Goal: Task Accomplishment & Management: Complete application form

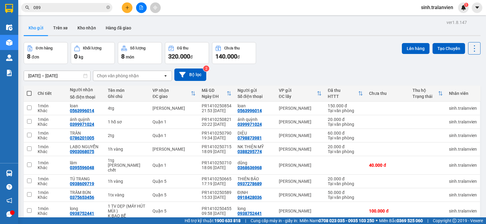
click at [128, 10] on button at bounding box center [127, 7] width 11 height 11
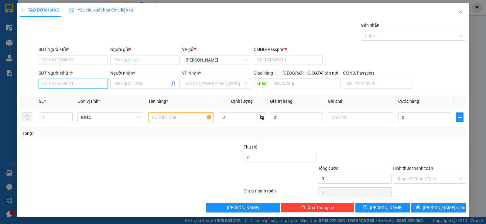
click at [69, 83] on input "SĐT Người Nhận *" at bounding box center [73, 84] width 69 height 10
type input "0865740442"
click at [81, 95] on div "0865740442 - nhi" at bounding box center [72, 96] width 61 height 7
type input "nhi"
type input "0865740442"
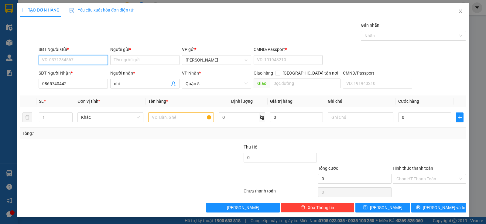
click at [81, 61] on input "SĐT Người Gửi *" at bounding box center [73, 60] width 69 height 10
click at [78, 74] on div "0908495397 - tiến" at bounding box center [72, 72] width 61 height 7
type input "0908495397"
type input "tiến"
type input "1"
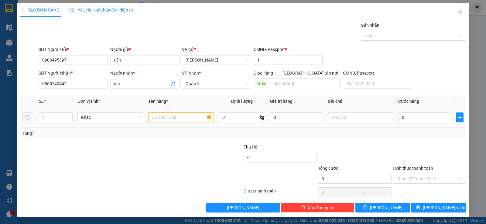
click at [173, 120] on input "text" at bounding box center [181, 118] width 66 height 10
type input "1 xốp"
type input "3"
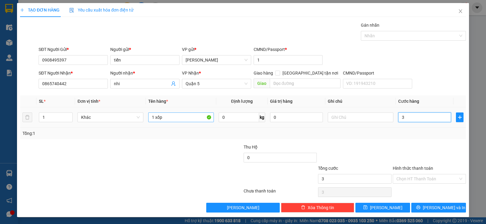
type input "30"
type input "30.000"
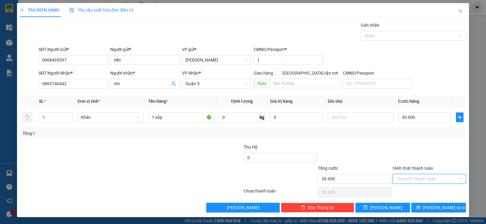
click at [416, 176] on input "Hình thức thanh toán" at bounding box center [427, 178] width 62 height 9
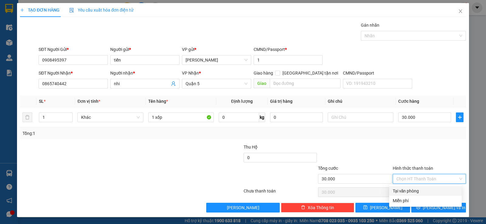
click at [415, 193] on div "Tại văn phòng" at bounding box center [424, 191] width 65 height 7
type input "0"
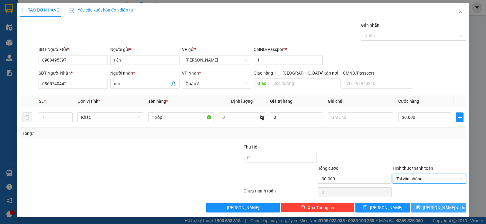
click at [436, 208] on span "[PERSON_NAME] và In" at bounding box center [443, 208] width 42 height 7
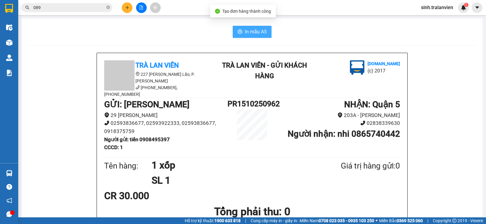
click at [258, 31] on span "In mẫu A5" at bounding box center [256, 32] width 22 height 8
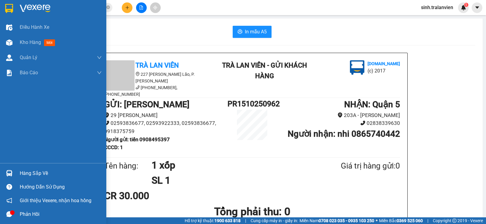
drag, startPoint x: 37, startPoint y: 44, endPoint x: 249, endPoint y: 0, distance: 217.2
click at [37, 44] on span "Kho hàng" at bounding box center [30, 42] width 21 height 6
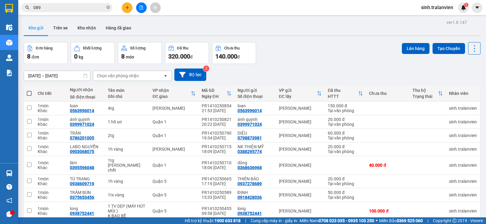
click at [71, 8] on input "089" at bounding box center [69, 7] width 72 height 7
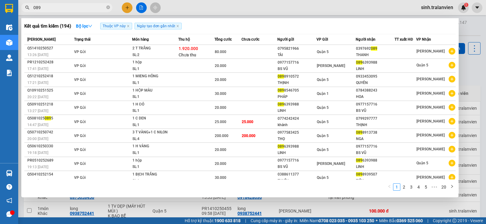
click at [71, 8] on input "089" at bounding box center [69, 7] width 72 height 7
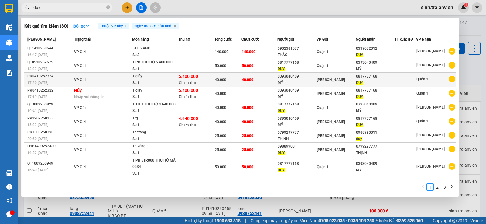
type input "duy"
click at [320, 82] on span "[PERSON_NAME]" at bounding box center [331, 80] width 28 height 4
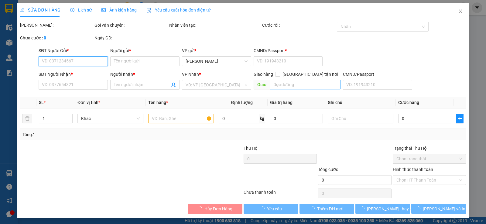
type input "0393040409"
type input "MỸ"
type input "1"
type input "0817777168"
type input "DUY"
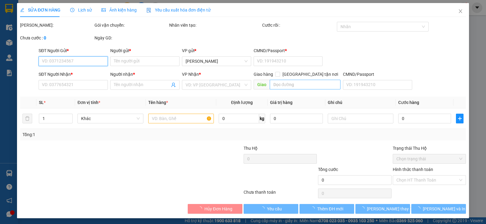
type input "5.400.000"
type input "40.000"
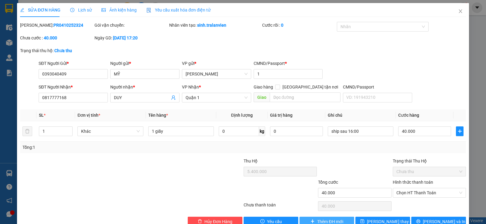
click at [325, 220] on span "Thêm ĐH mới" at bounding box center [330, 221] width 26 height 7
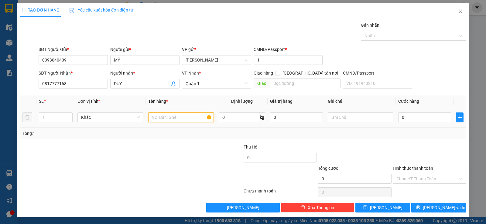
click at [185, 118] on input "text" at bounding box center [181, 118] width 66 height 10
type input "1 thùng"
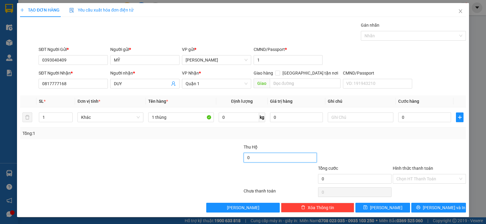
click at [255, 160] on input "0" at bounding box center [279, 158] width 73 height 10
type input "5.800.000"
click at [401, 121] on input "0" at bounding box center [424, 118] width 53 height 10
type input "4"
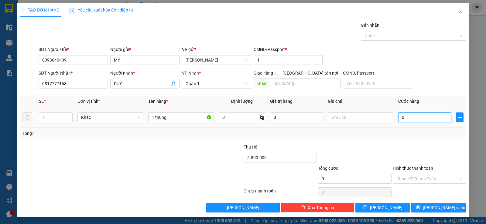
type input "4"
type input "40"
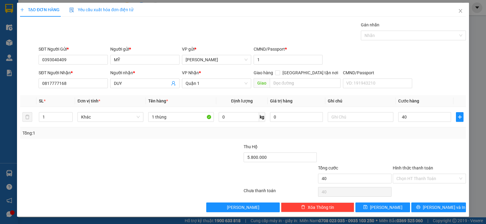
type input "40.000"
click at [326, 145] on div at bounding box center [354, 154] width 74 height 21
click at [346, 118] on input "text" at bounding box center [360, 117] width 66 height 10
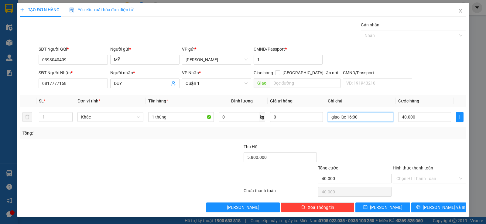
type input "giao lúc 16:00"
click at [392, 156] on div at bounding box center [429, 154] width 74 height 21
click at [435, 208] on span "[PERSON_NAME] và In" at bounding box center [443, 207] width 42 height 7
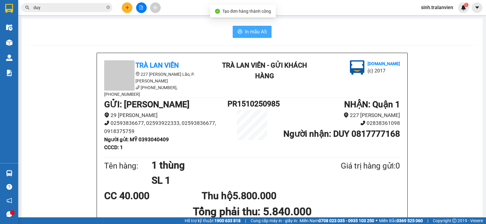
click at [258, 33] on span "In mẫu A5" at bounding box center [256, 32] width 22 height 8
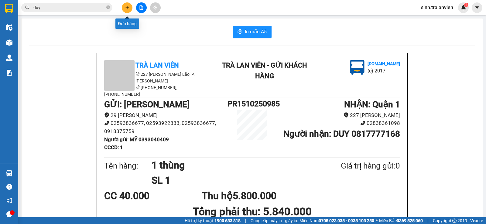
click at [125, 9] on icon "plus" at bounding box center [127, 7] width 4 height 4
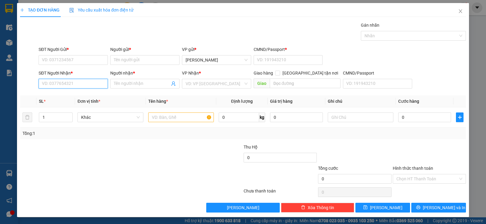
click at [66, 83] on input "SĐT Người Nhận *" at bounding box center [73, 84] width 69 height 10
click at [48, 86] on input "0925659718" at bounding box center [73, 84] width 69 height 10
type input "0915659718"
click at [83, 102] on div "0915659718 0915659718 - ĐẠT" at bounding box center [72, 96] width 69 height 12
click at [74, 86] on input "0915659718" at bounding box center [73, 84] width 69 height 10
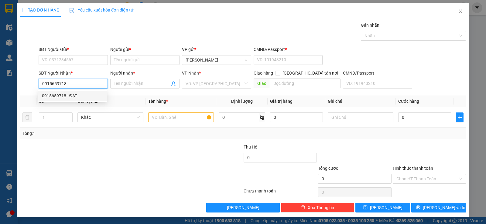
click at [73, 98] on div "0915659718 - ĐẠT" at bounding box center [72, 96] width 61 height 7
type input "ĐẠT"
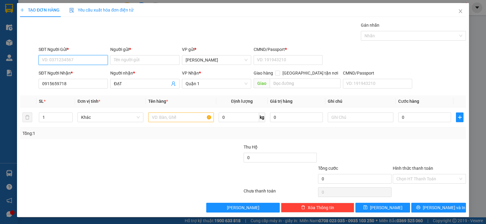
click at [76, 60] on input "SĐT Người Gửi *" at bounding box center [73, 60] width 69 height 10
click at [81, 74] on div "0943290880 - linh" at bounding box center [72, 72] width 61 height 7
type input "0943290880"
type input "linh"
click at [171, 119] on input "text" at bounding box center [181, 118] width 66 height 10
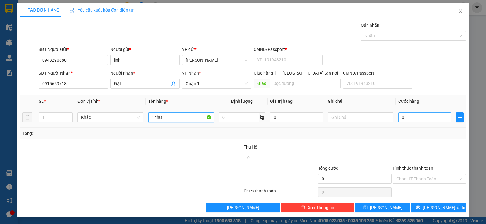
type input "1 thư"
click at [412, 119] on input "0" at bounding box center [424, 118] width 53 height 10
type input "2"
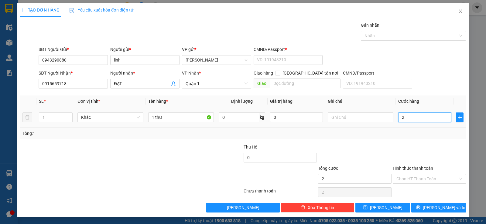
type input "20"
type input "20.000"
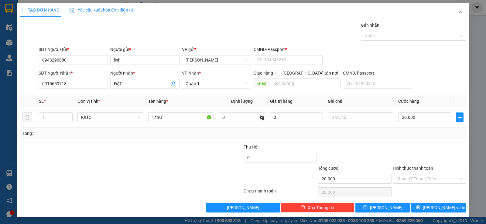
click at [162, 181] on div at bounding box center [93, 175] width 149 height 21
click at [426, 175] on input "Hình thức thanh toán" at bounding box center [427, 178] width 62 height 9
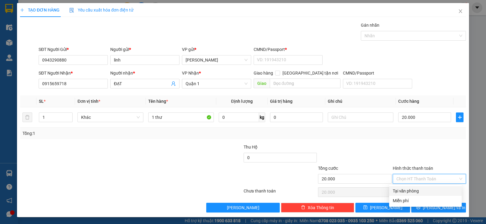
click at [418, 190] on div "Tại văn phòng" at bounding box center [424, 191] width 65 height 7
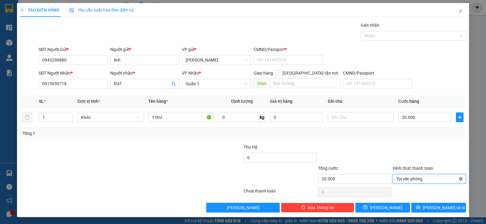
type input "20.000"
click at [428, 208] on button "[PERSON_NAME] và In" at bounding box center [438, 208] width 55 height 10
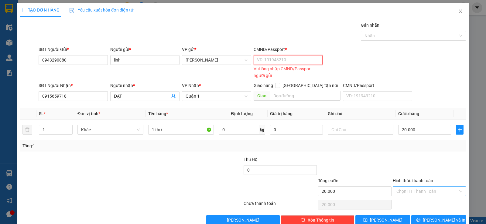
click at [279, 61] on input "CMND/Passport *" at bounding box center [287, 60] width 69 height 10
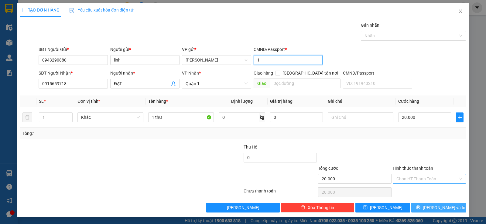
scroll to position [0, 0]
type input "1"
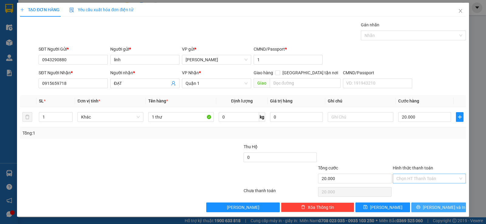
click at [435, 205] on span "[PERSON_NAME] và In" at bounding box center [443, 207] width 42 height 7
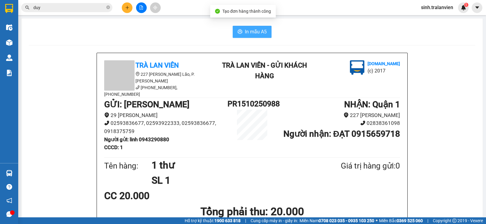
click at [263, 32] on span "In mẫu A5" at bounding box center [256, 32] width 22 height 8
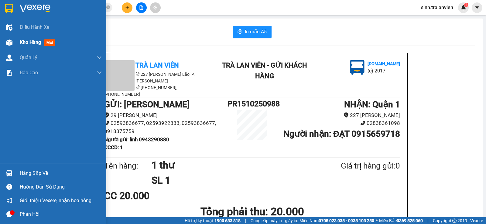
click at [25, 44] on span "Kho hàng" at bounding box center [30, 42] width 21 height 6
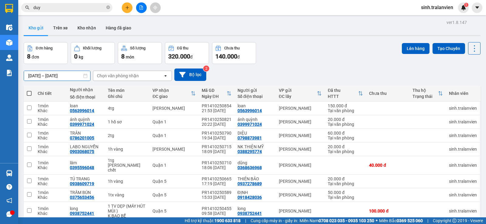
click at [37, 75] on input "14/10/2025 – 14/10/2025" at bounding box center [57, 76] width 66 height 10
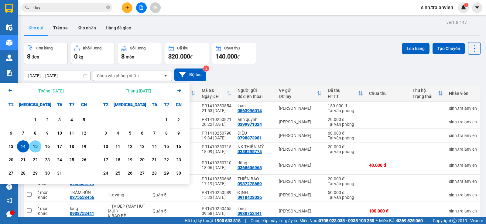
click at [36, 146] on div "15" at bounding box center [35, 146] width 8 height 7
click at [37, 148] on div "15" at bounding box center [35, 146] width 8 height 7
type input "[DATE] – [DATE]"
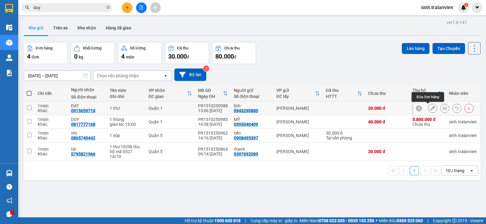
click at [430, 109] on icon at bounding box center [432, 108] width 4 height 4
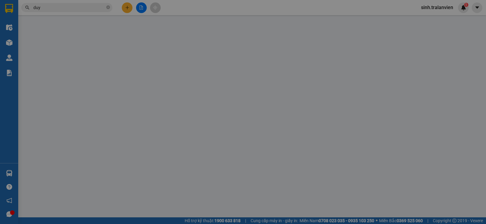
type input "0943290880"
type input "linh"
type input "1"
type input "0915659718"
type input "ĐẠT"
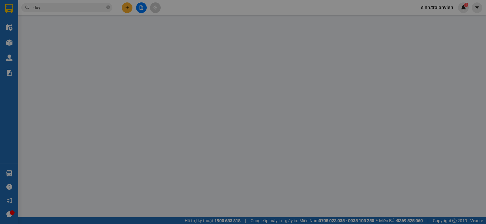
type input "20.000"
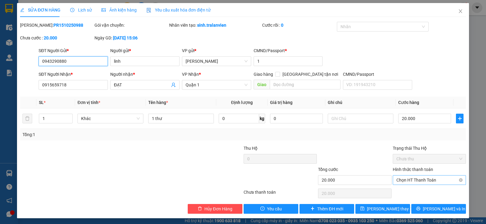
click at [438, 181] on span "Chọn HT Thanh Toán" at bounding box center [429, 180] width 66 height 9
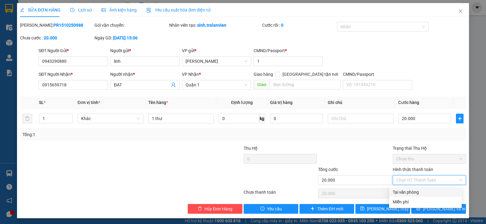
click at [421, 192] on div "Tại văn phòng" at bounding box center [424, 192] width 65 height 7
type input "0"
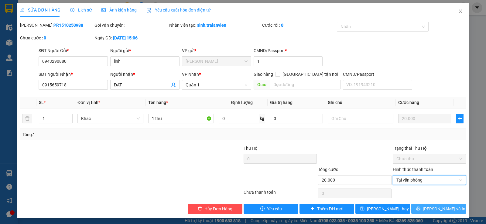
drag, startPoint x: 432, startPoint y: 209, endPoint x: 429, endPoint y: 208, distance: 3.2
click at [432, 209] on span "[PERSON_NAME] và In" at bounding box center [443, 209] width 42 height 7
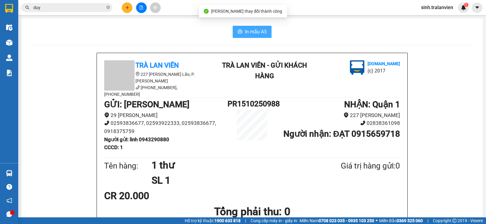
click at [247, 33] on span "In mẫu A5" at bounding box center [256, 32] width 22 height 8
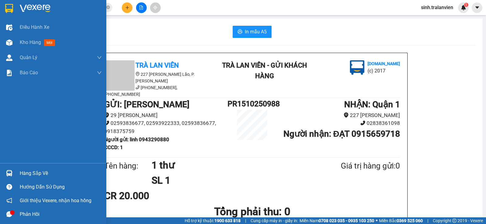
click at [30, 41] on span "Kho hàng" at bounding box center [30, 42] width 21 height 6
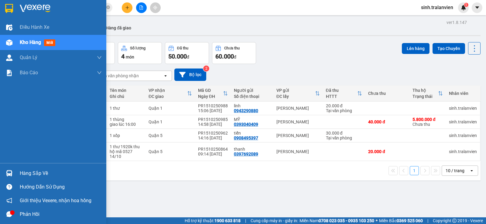
click at [25, 46] on div "Kho hàng mới" at bounding box center [39, 43] width 38 height 8
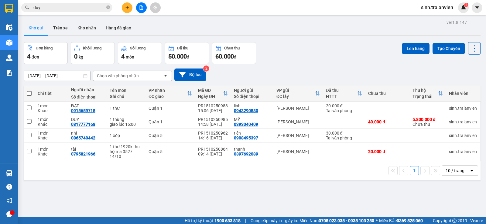
click at [125, 10] on button at bounding box center [127, 7] width 11 height 11
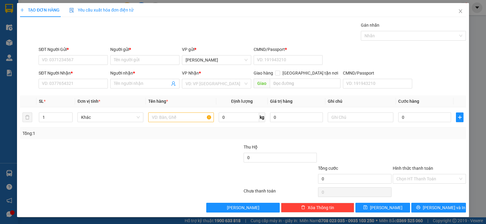
drag, startPoint x: 68, startPoint y: 78, endPoint x: 69, endPoint y: 82, distance: 4.3
click at [68, 79] on div "SĐT Người Nhận *" at bounding box center [73, 74] width 69 height 9
click at [69, 82] on input "SĐT Người Nhận *" at bounding box center [73, 84] width 69 height 10
click at [68, 98] on div "0375653456 - TRÂM BÚN" at bounding box center [72, 96] width 61 height 7
type input "0375653456"
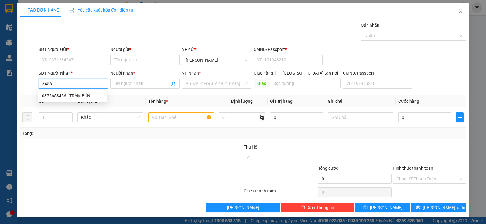
type input "TRÂM BÚN"
type input "0375653456"
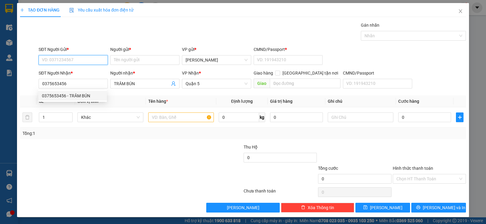
click at [70, 64] on input "SĐT Người Gửi *" at bounding box center [73, 60] width 69 height 10
click at [78, 72] on div "0918428036 - ĐỊNH" at bounding box center [72, 72] width 61 height 7
type input "0918428036"
type input "ĐỊNH"
type input "058174007219"
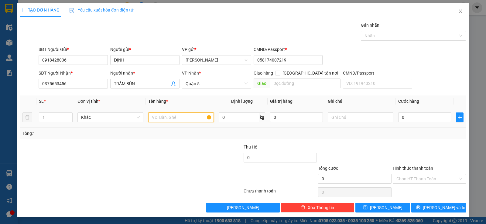
click at [174, 118] on input "text" at bounding box center [181, 118] width 66 height 10
type input "2tx vàng"
type input "5"
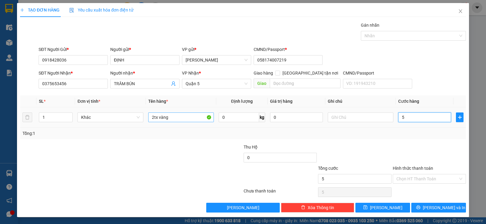
type input "0"
type input "01"
type input "1"
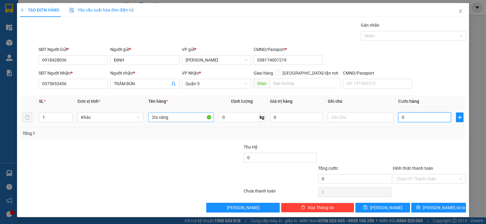
type input "1"
type input "010"
type input "10"
type input "0.100"
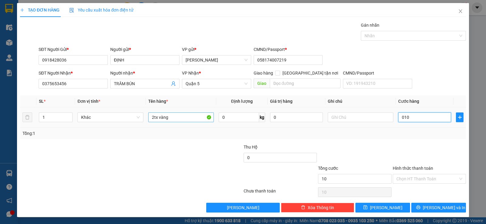
type input "100"
type input "000"
type input "0"
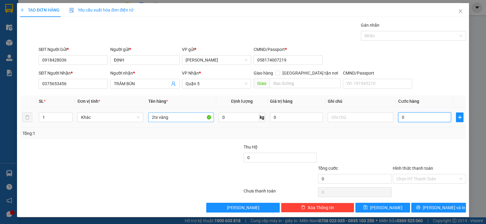
type input "10"
type input "100"
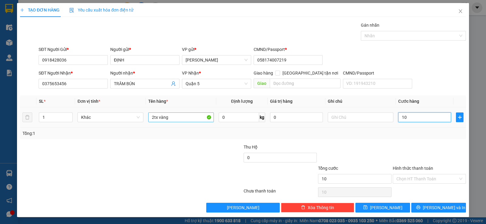
type input "100"
type input "1.000"
type input "100"
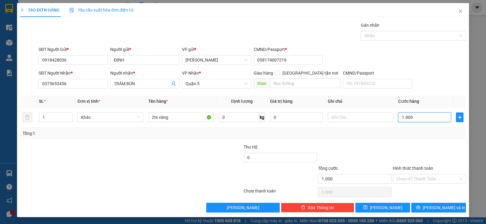
type input "100"
type input "100.000"
click at [374, 154] on div at bounding box center [354, 154] width 74 height 21
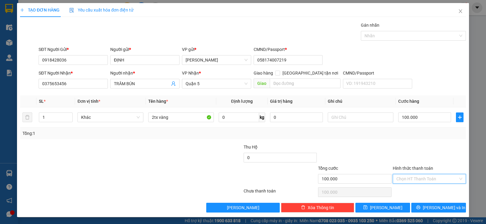
drag, startPoint x: 438, startPoint y: 177, endPoint x: 432, endPoint y: 190, distance: 14.3
click at [437, 178] on input "Hình thức thanh toán" at bounding box center [427, 178] width 62 height 9
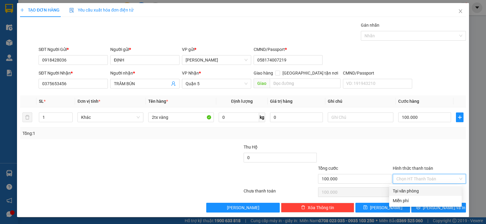
click at [430, 195] on div "Tại văn phòng" at bounding box center [425, 191] width 73 height 10
type input "0"
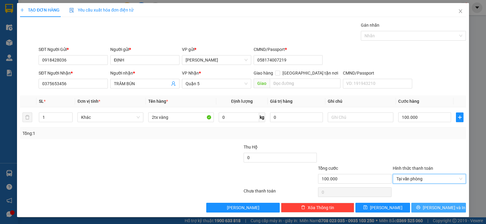
click at [434, 206] on span "[PERSON_NAME] và In" at bounding box center [443, 208] width 42 height 7
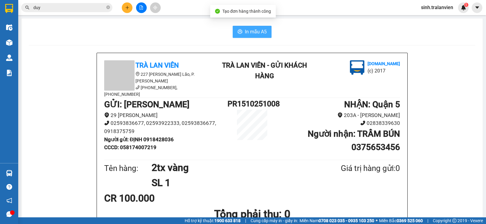
click at [249, 30] on span "In mẫu A5" at bounding box center [256, 32] width 22 height 8
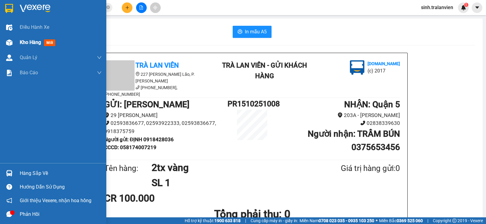
click at [36, 41] on span "Kho hàng" at bounding box center [30, 42] width 21 height 6
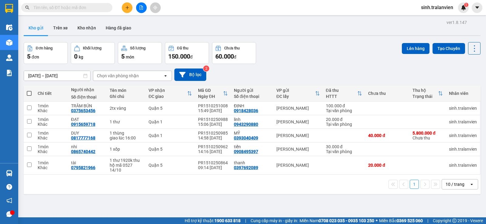
click at [127, 8] on icon "plus" at bounding box center [127, 7] width 4 height 4
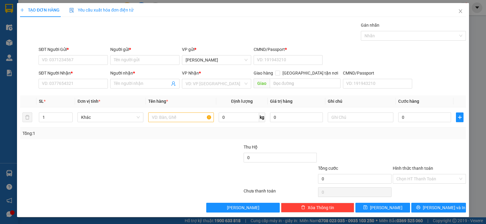
click at [72, 79] on div "SĐT Người Nhận *" at bounding box center [73, 74] width 69 height 9
click at [73, 82] on input "SĐT Người Nhận *" at bounding box center [73, 84] width 69 height 10
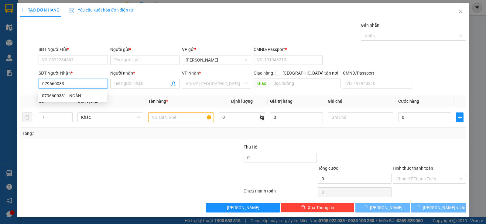
type input "0796600331"
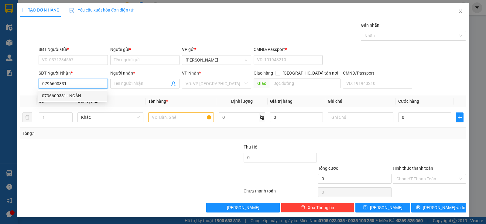
drag, startPoint x: 78, startPoint y: 96, endPoint x: 69, endPoint y: 94, distance: 8.8
click at [78, 96] on div "0796600331 - NGÂN" at bounding box center [72, 96] width 61 height 7
type input "NGÂN"
type input "0796600331"
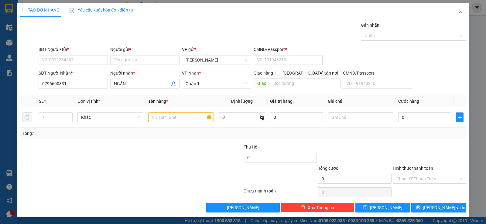
click at [57, 53] on div "SĐT Người Gửi *" at bounding box center [73, 50] width 69 height 9
click at [58, 60] on input "SĐT Người Gửi *" at bounding box center [73, 60] width 69 height 10
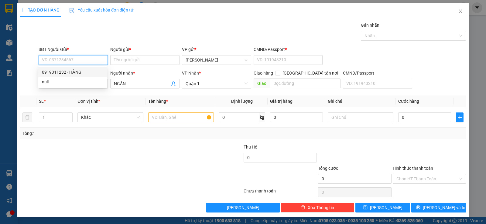
click at [71, 69] on div "0919311232 - HẰNG" at bounding box center [72, 72] width 61 height 7
type input "0919311232"
type input "HẰNG"
type input "11"
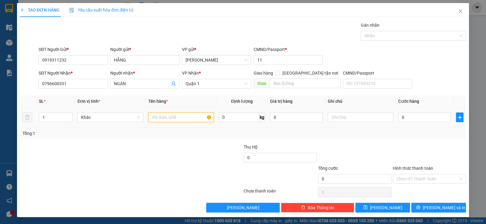
click at [175, 114] on input "text" at bounding box center [181, 118] width 66 height 10
type input "1tx"
type input "4"
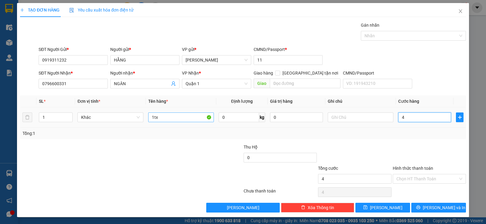
type input "40"
type input "40.000"
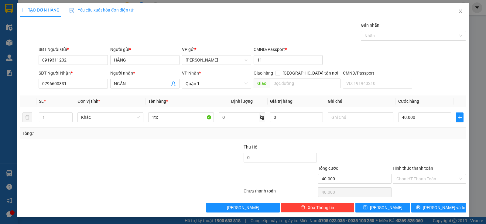
click at [423, 147] on div at bounding box center [429, 154] width 74 height 21
click at [419, 182] on input "Hình thức thanh toán" at bounding box center [427, 178] width 62 height 9
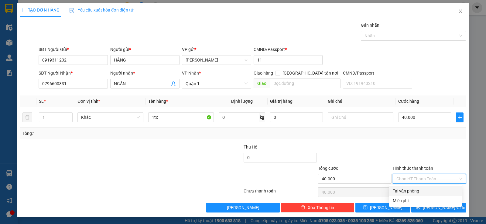
click at [413, 191] on div "Tại văn phòng" at bounding box center [424, 191] width 65 height 7
type input "0"
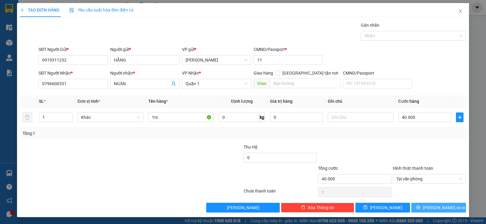
click at [421, 203] on button "[PERSON_NAME] và In" at bounding box center [438, 208] width 55 height 10
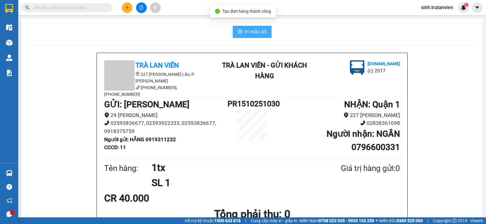
click at [245, 34] on span "In mẫu A5" at bounding box center [256, 32] width 22 height 8
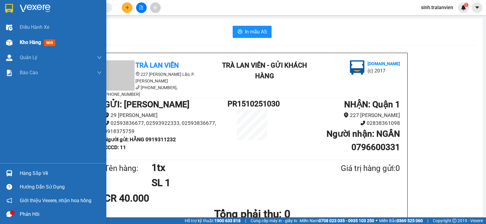
click at [25, 43] on span "Kho hàng" at bounding box center [30, 42] width 21 height 6
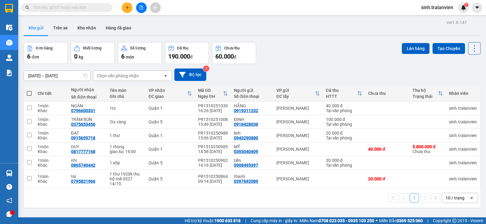
click at [72, 8] on input "text" at bounding box center [69, 7] width 72 height 7
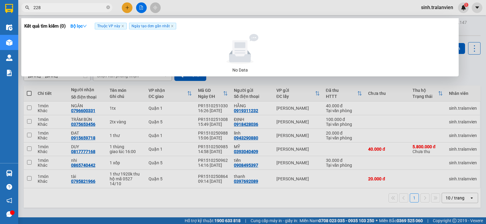
type input "2285"
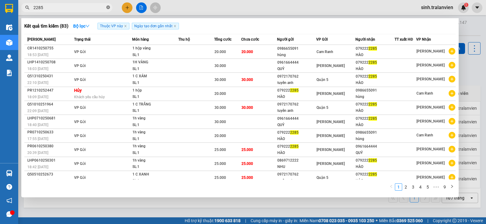
click at [108, 7] on icon "close-circle" at bounding box center [108, 7] width 4 height 4
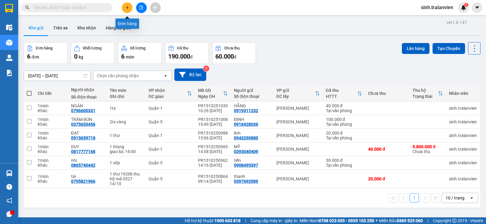
click at [122, 7] on button at bounding box center [127, 7] width 11 height 11
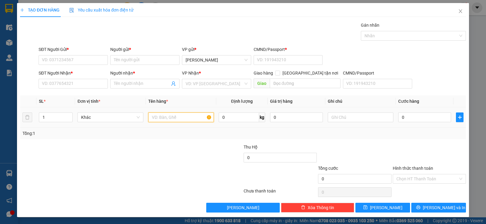
click at [176, 117] on input "text" at bounding box center [181, 118] width 66 height 10
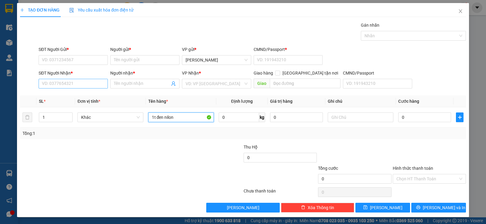
type input "1t đen nilon"
click at [76, 82] on input "SĐT Người Nhận *" at bounding box center [73, 84] width 69 height 10
type input "0983419179"
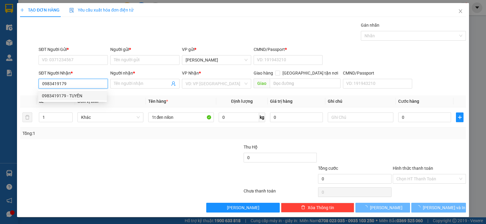
click at [86, 96] on div "0983419179 - TUYỀN" at bounding box center [72, 96] width 61 height 7
type input "TUYỀN"
click at [77, 80] on input "0983419179" at bounding box center [73, 84] width 69 height 10
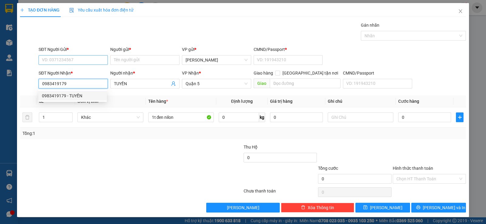
type input "0983419179"
click at [83, 60] on input "SĐT Người Gửi *" at bounding box center [73, 60] width 69 height 10
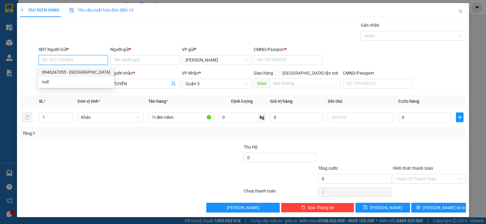
click at [83, 71] on div "0946247055 - [GEOGRAPHIC_DATA]" at bounding box center [76, 72] width 68 height 7
type input "0946247055"
type input "ĐAN"
type input "058194008440"
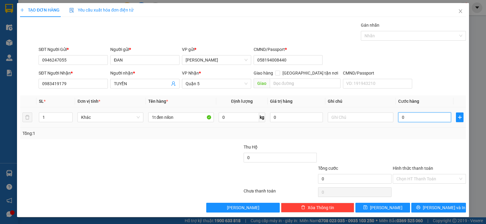
type input "2"
type input "25"
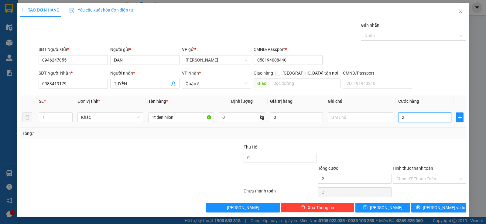
type input "25"
type input "25.000"
click at [427, 157] on div at bounding box center [429, 154] width 74 height 21
click at [421, 176] on input "Hình thức thanh toán" at bounding box center [427, 178] width 62 height 9
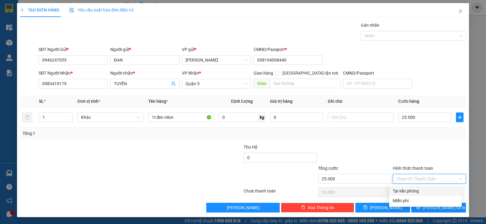
click at [418, 188] on div "Tại văn phòng" at bounding box center [424, 191] width 65 height 7
type input "0"
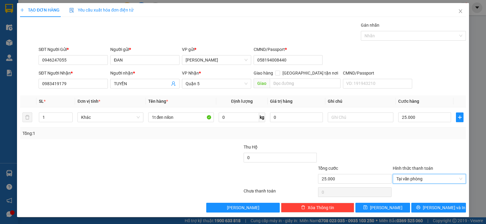
click at [402, 145] on div at bounding box center [429, 154] width 74 height 21
click at [423, 211] on button "[PERSON_NAME] và In" at bounding box center [438, 208] width 55 height 10
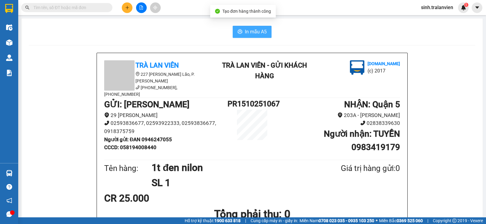
click at [251, 36] on button "In mẫu A5" at bounding box center [251, 32] width 39 height 12
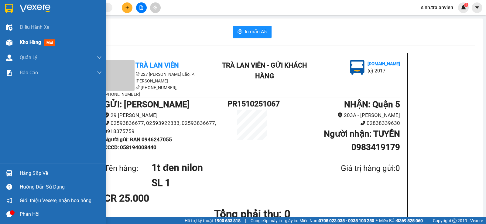
click at [32, 41] on span "Kho hàng" at bounding box center [30, 42] width 21 height 6
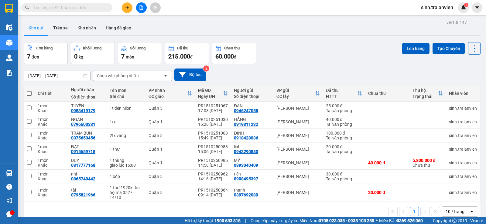
click at [125, 13] on div "Kết quả tìm kiếm ( 83 ) Bộ lọc Thuộc VP này Ngày tạo đơn gần nhất Mã ĐH Trạng t…" at bounding box center [243, 7] width 486 height 15
click at [127, 9] on icon "plus" at bounding box center [127, 7] width 4 height 4
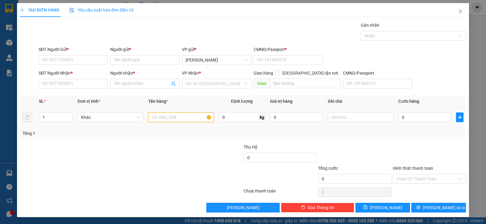
click at [177, 121] on input "text" at bounding box center [181, 118] width 66 height 10
type input "1tx chung"
click at [79, 89] on div "SĐT Người Nhận * VD: 0377654321" at bounding box center [73, 80] width 69 height 21
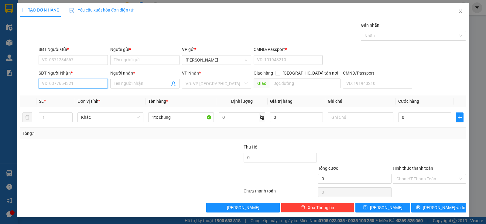
click at [84, 83] on input "SĐT Người Nhận *" at bounding box center [73, 84] width 69 height 10
drag, startPoint x: 41, startPoint y: 83, endPoint x: 45, endPoint y: 82, distance: 4.4
click at [45, 82] on input "0888006736" at bounding box center [73, 84] width 69 height 10
drag, startPoint x: 45, startPoint y: 82, endPoint x: 49, endPoint y: 81, distance: 3.5
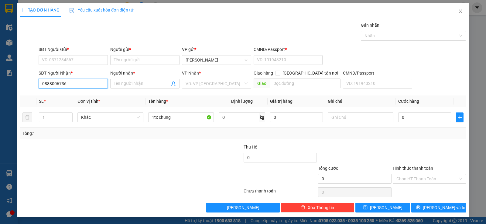
click at [49, 81] on input "0888006736" at bounding box center [73, 84] width 69 height 10
click at [54, 82] on input "0888006736" at bounding box center [73, 84] width 69 height 10
drag, startPoint x: 55, startPoint y: 82, endPoint x: 59, endPoint y: 82, distance: 3.6
click at [59, 82] on input "0888006736" at bounding box center [73, 84] width 69 height 10
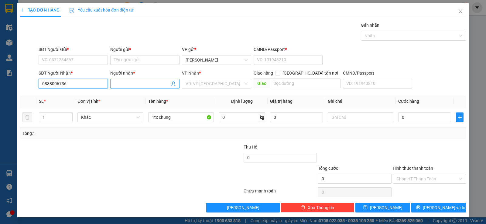
type input "0888006736"
click at [154, 86] on input "Người nhận *" at bounding box center [142, 83] width 56 height 7
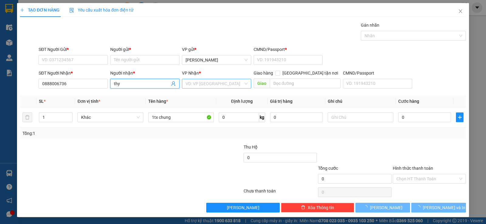
type input "thy"
click at [204, 82] on input "search" at bounding box center [214, 83] width 58 height 9
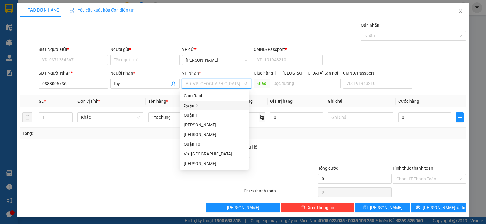
click at [204, 102] on div "Quận 5" at bounding box center [214, 106] width 69 height 10
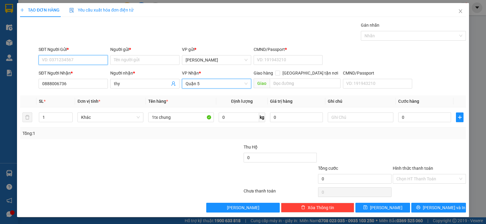
click at [90, 60] on input "SĐT Người Gửi *" at bounding box center [73, 60] width 69 height 10
type input "0918170639"
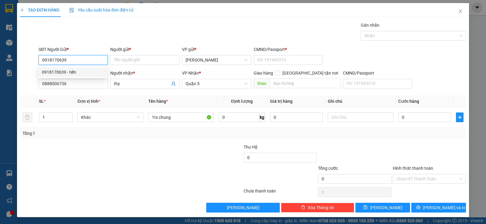
click at [87, 69] on div "0918170639 - tiến" at bounding box center [72, 72] width 69 height 10
type input "tiến"
type input "1"
type input "0918170639"
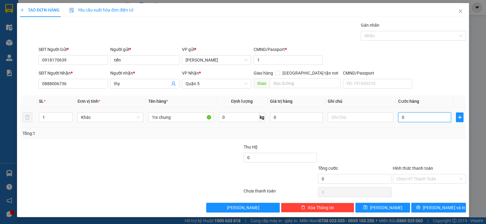
click at [411, 119] on input "0" at bounding box center [424, 118] width 53 height 10
type input "5"
type input "50"
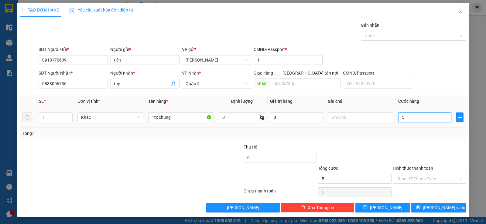
type input "50"
type input "50.000"
click at [425, 138] on div "Tổng: 1" at bounding box center [242, 134] width 445 height 12
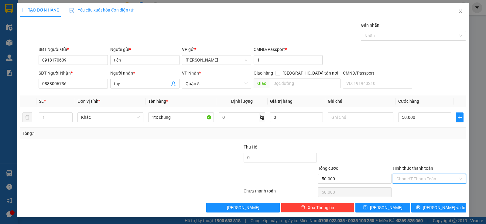
click at [418, 180] on input "Hình thức thanh toán" at bounding box center [427, 178] width 62 height 9
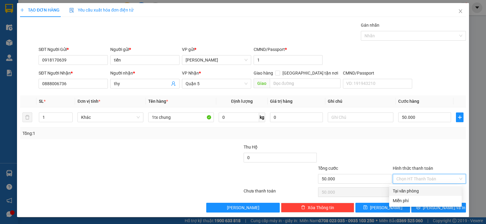
click at [417, 189] on div "Tại văn phòng" at bounding box center [424, 191] width 65 height 7
type input "0"
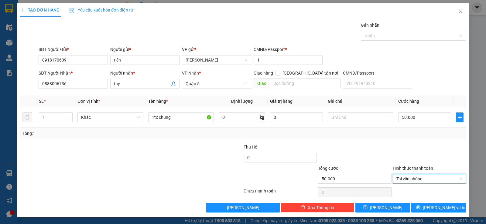
click at [385, 146] on div at bounding box center [354, 154] width 74 height 21
click at [432, 207] on span "[PERSON_NAME] và In" at bounding box center [443, 208] width 42 height 7
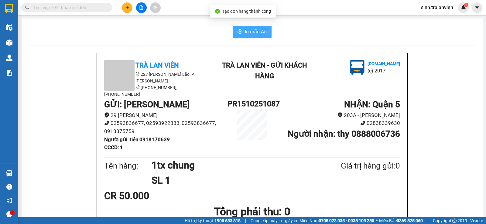
click at [252, 32] on span "In mẫu A5" at bounding box center [256, 32] width 22 height 8
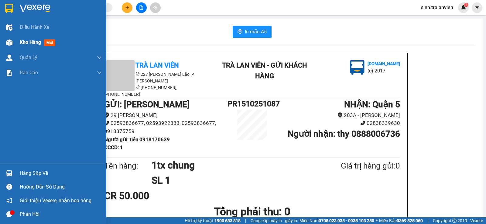
click at [27, 41] on span "Kho hàng" at bounding box center [30, 42] width 21 height 6
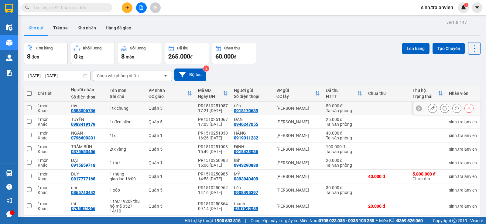
click at [90, 110] on div "0888006736" at bounding box center [83, 110] width 24 height 5
copy div "0888006736"
click at [131, 11] on button at bounding box center [127, 7] width 11 height 11
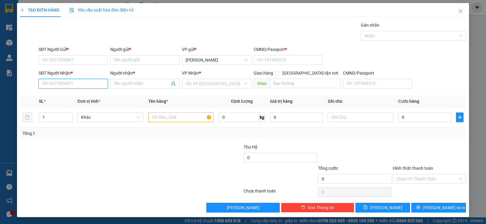
click at [77, 81] on input "SĐT Người Nhận *" at bounding box center [73, 84] width 69 height 10
click at [71, 94] on div "0938609719 - TÚ TRANG" at bounding box center [72, 96] width 61 height 7
type input "0938609719"
type input "TÚ TRANG"
type input "058096006325"
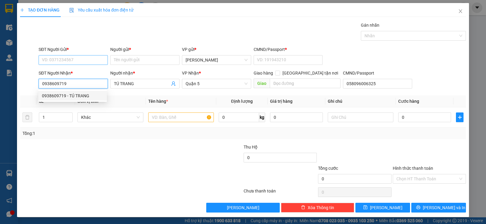
type input "0938609719"
click at [73, 58] on input "SĐT Người Gửi *" at bounding box center [73, 60] width 69 height 10
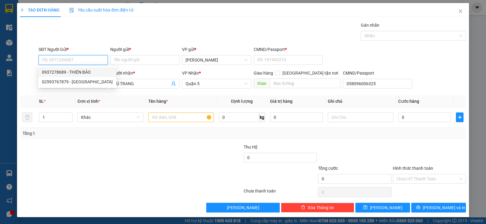
click at [73, 72] on div "0937278689 - THIÊN BẢO" at bounding box center [77, 72] width 71 height 7
type input "0937278689"
type input "THIÊN BẢO"
type input "058064004349"
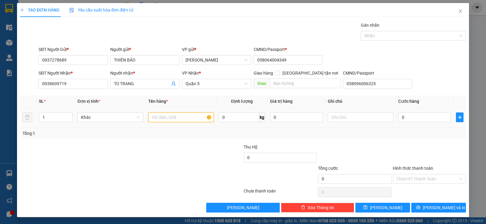
click at [164, 117] on input "text" at bounding box center [181, 118] width 66 height 10
type input "1h vàng"
type input "2"
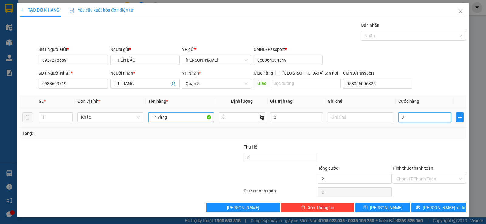
type input "20"
type input "20.000"
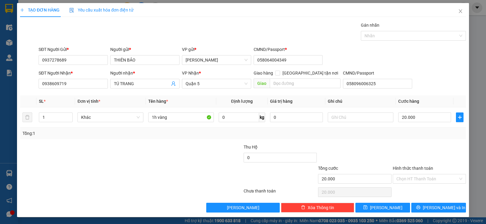
click at [392, 150] on div at bounding box center [429, 154] width 74 height 21
click at [422, 174] on input "Hình thức thanh toán" at bounding box center [427, 178] width 62 height 9
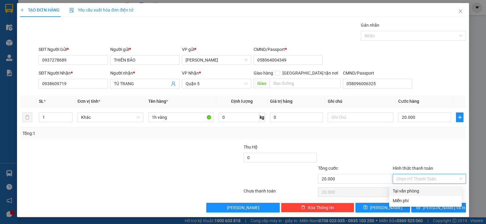
click at [418, 189] on div "Tại văn phòng" at bounding box center [424, 191] width 65 height 7
type input "0"
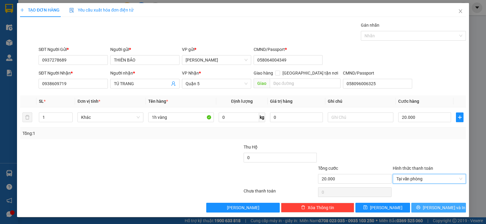
click at [435, 209] on span "[PERSON_NAME] và In" at bounding box center [443, 208] width 42 height 7
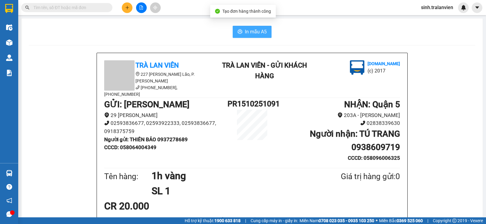
click at [248, 30] on span "In mẫu A5" at bounding box center [256, 32] width 22 height 8
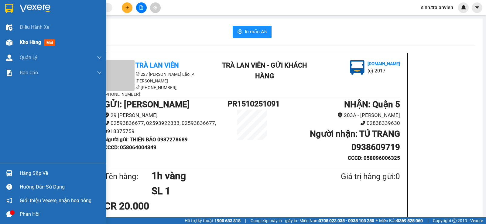
click at [18, 42] on div "Kho hàng mới" at bounding box center [53, 42] width 106 height 15
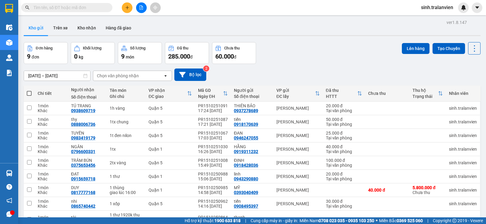
click at [130, 5] on button at bounding box center [127, 7] width 11 height 11
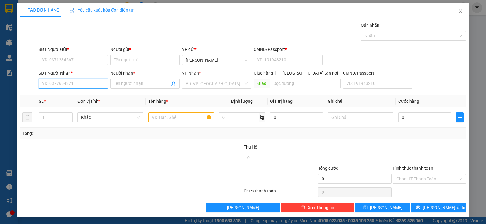
click at [50, 87] on input "SĐT Người Nhận *" at bounding box center [73, 84] width 69 height 10
click at [81, 98] on div "0903068075 - [PERSON_NAME]" at bounding box center [72, 96] width 61 height 7
type input "0903068075"
type input "LABO NGUYỄN"
type input "0903068075"
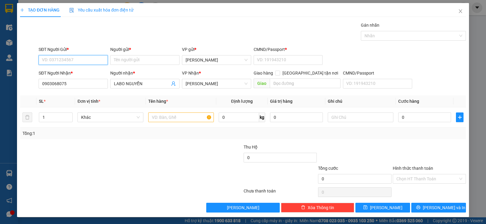
click at [65, 60] on input "SĐT Người Gửi *" at bounding box center [73, 60] width 69 height 10
click at [87, 72] on div "0388295774 - NK THIỆN MỸ" at bounding box center [72, 72] width 61 height 7
type input "0388295774"
type input "NK THIỆN MỸ"
type input "058093005588"
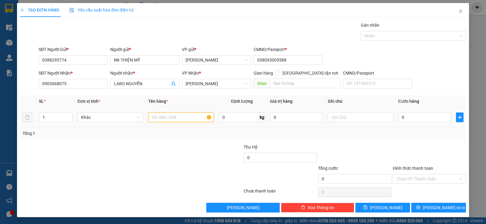
click at [172, 114] on input "text" at bounding box center [181, 118] width 66 height 10
type input "1h vàng"
type input "2"
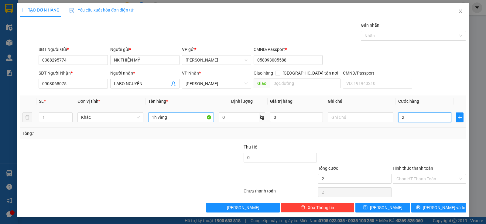
type input "20"
type input "20.000"
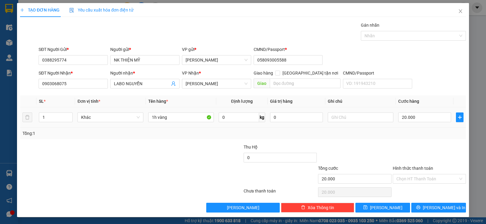
drag, startPoint x: 397, startPoint y: 134, endPoint x: 400, endPoint y: 137, distance: 4.7
click at [398, 135] on div "Tổng: 1" at bounding box center [242, 133] width 441 height 7
click at [418, 174] on div "Chọn HT Thanh Toán" at bounding box center [428, 179] width 73 height 10
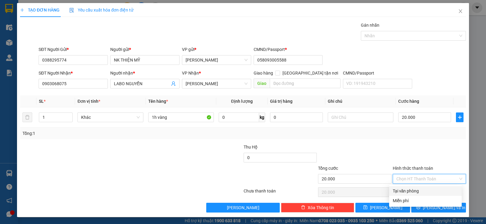
click at [422, 191] on div "Tại văn phòng" at bounding box center [424, 191] width 65 height 7
type input "0"
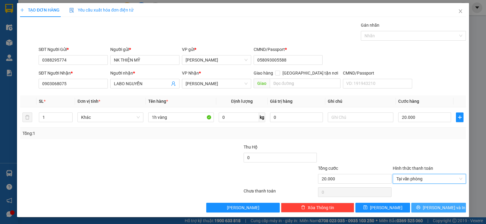
click at [438, 208] on span "[PERSON_NAME] và In" at bounding box center [443, 208] width 42 height 7
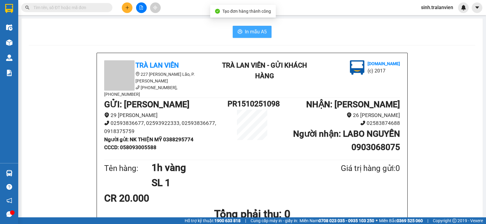
click at [258, 35] on span "In mẫu A5" at bounding box center [256, 32] width 22 height 8
click at [125, 6] on icon "plus" at bounding box center [127, 7] width 4 height 4
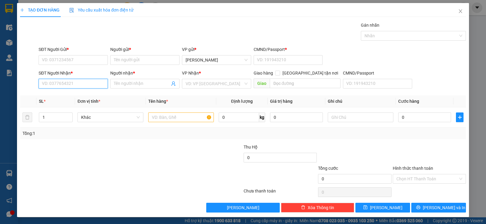
click at [80, 83] on input "SĐT Người Nhận *" at bounding box center [73, 84] width 69 height 10
click at [75, 84] on input "SĐT Người Nhận *" at bounding box center [73, 84] width 69 height 10
click at [63, 83] on input "2407" at bounding box center [73, 84] width 69 height 10
click at [64, 95] on div "0902342407 - [PERSON_NAME]" at bounding box center [72, 96] width 61 height 7
type input "0902342407"
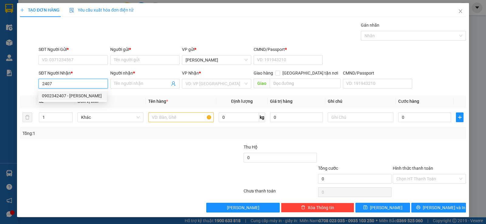
type input "GIANG"
type input "0902342407"
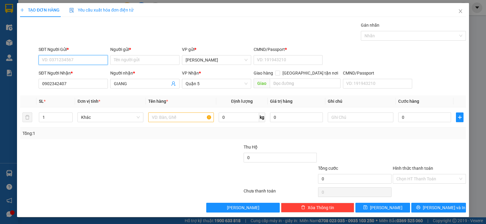
click at [63, 58] on input "SĐT Người Gửi *" at bounding box center [73, 60] width 69 height 10
click at [70, 71] on div "0913128801 - SON" at bounding box center [72, 72] width 61 height 7
type input "0913128801"
type input "SON"
type input "1"
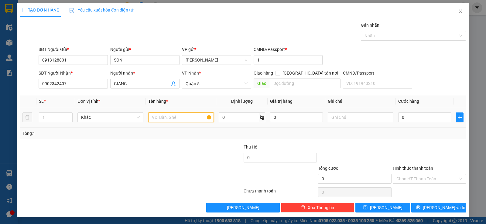
click at [171, 113] on input "text" at bounding box center [181, 118] width 66 height 10
type input "2tg"
type input "6"
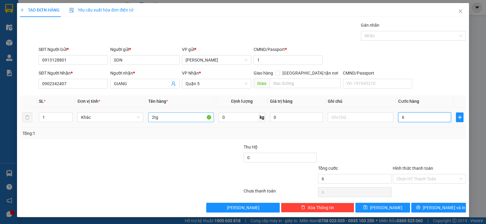
type input "60"
type input "60.000"
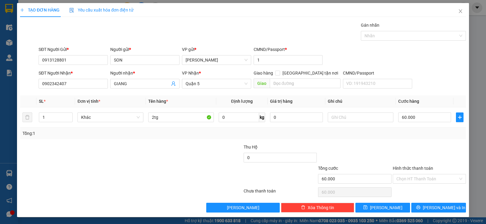
click at [401, 136] on div "Tổng: 1" at bounding box center [242, 133] width 441 height 7
click at [400, 139] on div "Tổng: 1" at bounding box center [242, 134] width 445 height 12
click at [406, 179] on input "Hình thức thanh toán" at bounding box center [427, 178] width 62 height 9
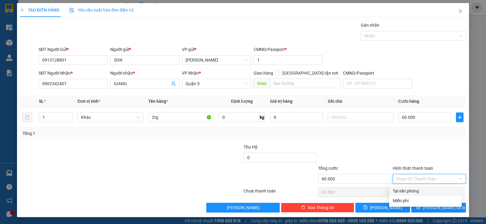
click at [411, 189] on div "Tại văn phòng" at bounding box center [424, 191] width 65 height 7
type input "0"
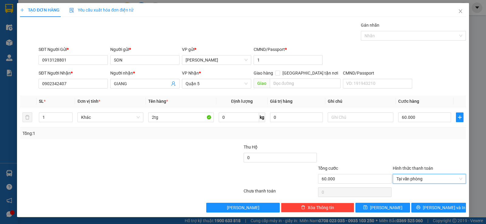
click at [382, 152] on div at bounding box center [354, 154] width 74 height 21
click at [437, 208] on span "[PERSON_NAME] và In" at bounding box center [443, 208] width 42 height 7
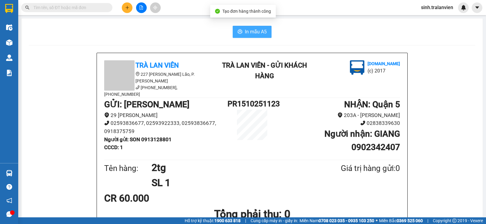
click at [251, 29] on span "In mẫu A5" at bounding box center [256, 32] width 22 height 8
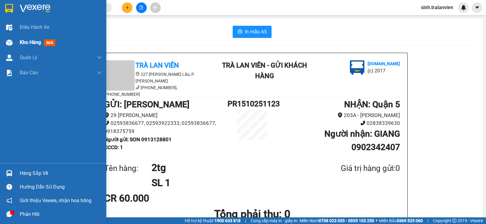
click at [32, 42] on span "Kho hàng" at bounding box center [30, 42] width 21 height 6
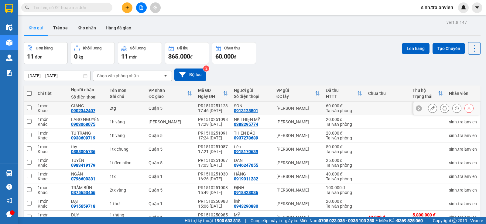
click at [422, 107] on div at bounding box center [446, 109] width 67 height 14
click at [431, 108] on button at bounding box center [432, 108] width 8 height 11
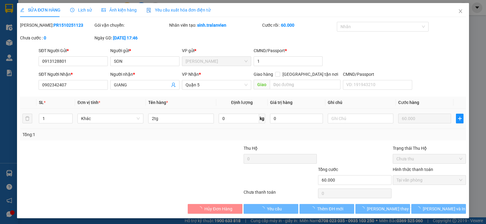
type input "0913128801"
type input "SON"
type input "1"
type input "0902342407"
type input "GIANG"
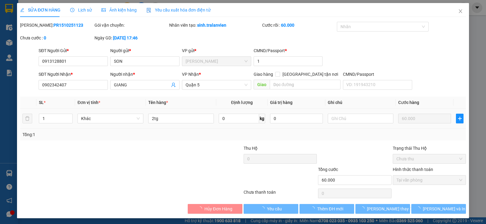
type input "60.000"
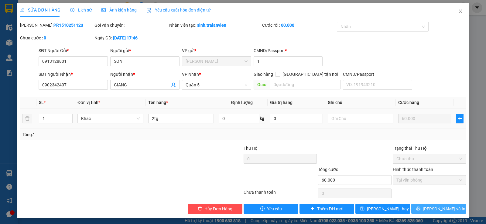
click at [430, 212] on span "[PERSON_NAME] và In" at bounding box center [443, 209] width 42 height 7
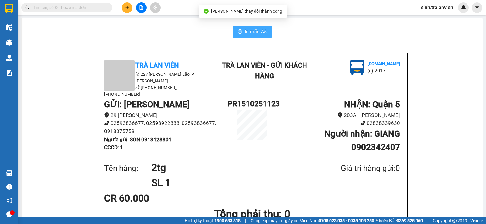
click at [251, 34] on span "In mẫu A5" at bounding box center [256, 32] width 22 height 8
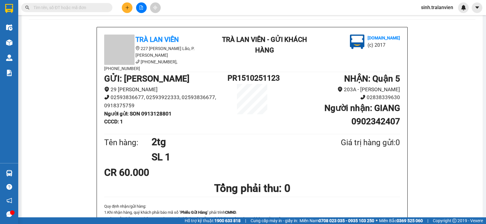
scroll to position [71, 0]
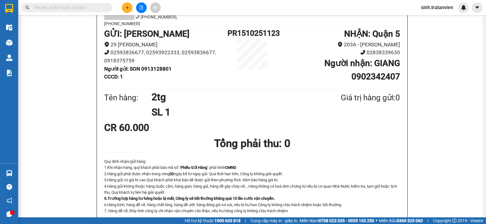
click at [314, 49] on li "02838339630" at bounding box center [337, 53] width 123 height 8
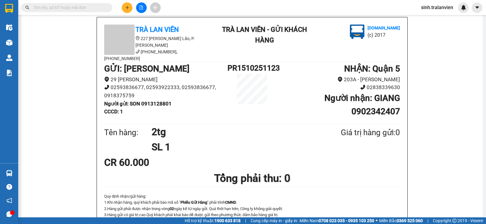
scroll to position [0, 0]
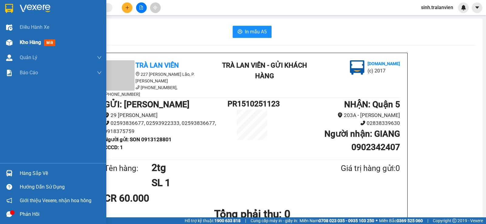
click at [21, 38] on div "Kho hàng mới" at bounding box center [61, 42] width 82 height 15
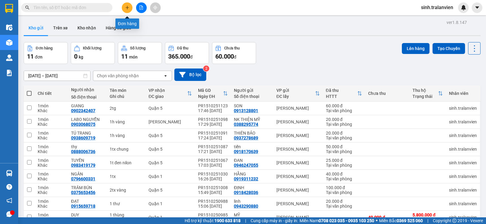
click at [125, 6] on icon "plus" at bounding box center [127, 7] width 4 height 4
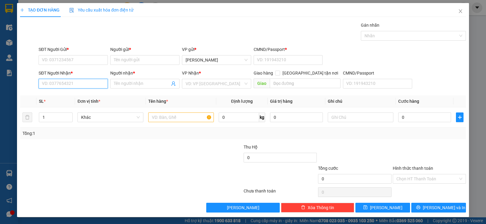
click at [85, 82] on input "SĐT Người Nhận *" at bounding box center [73, 84] width 69 height 10
click at [52, 82] on input "090981464" at bounding box center [73, 84] width 69 height 10
type input "0909821464"
click at [74, 93] on div "0909821464 - tài" at bounding box center [72, 96] width 61 height 7
type input "tài"
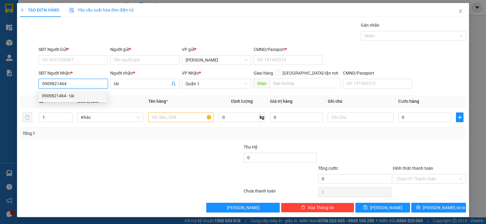
type input "0909821464"
click at [76, 53] on div "SĐT Người Gửi *" at bounding box center [73, 50] width 69 height 9
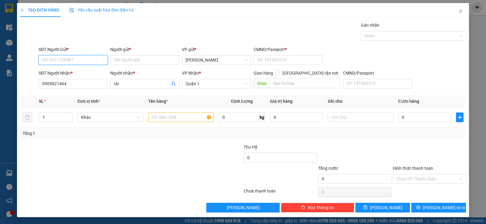
click at [75, 61] on input "SĐT Người Gửi *" at bounding box center [73, 60] width 69 height 10
click at [75, 73] on div "0918512806 - dung" at bounding box center [72, 72] width 61 height 7
type input "0918512806"
type input "dung"
type input "1"
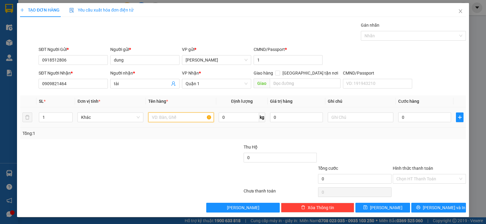
click at [173, 114] on input "text" at bounding box center [181, 118] width 66 height 10
type input "1tg xạm"
type input "0"
click at [159, 121] on input "1tg xạm" at bounding box center [181, 118] width 66 height 10
click at [164, 119] on input "1tg xạm" at bounding box center [181, 118] width 66 height 10
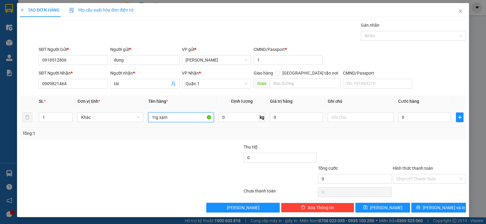
click at [164, 119] on input "1tg xạm" at bounding box center [181, 118] width 66 height 10
type input "1tg xanh"
type input "3"
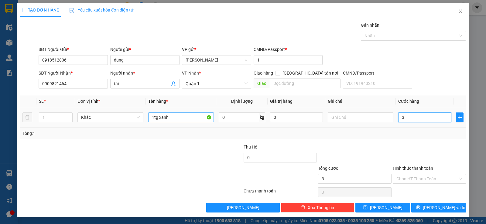
type input "30"
type input "30.000"
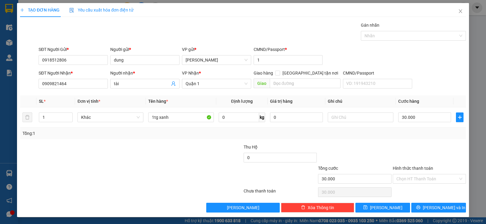
click at [395, 141] on div "Transit Pickup Surcharge Ids Transit Deliver Surcharge Ids Transit Deliver Surc…" at bounding box center [242, 117] width 445 height 191
click at [406, 178] on input "Hình thức thanh toán" at bounding box center [427, 178] width 62 height 9
click at [406, 186] on div "Transit Pickup Surcharge Ids Transit Deliver Surcharge Ids Transit Deliver Surc…" at bounding box center [242, 117] width 445 height 191
click at [409, 178] on input "Hình thức thanh toán" at bounding box center [427, 178] width 62 height 9
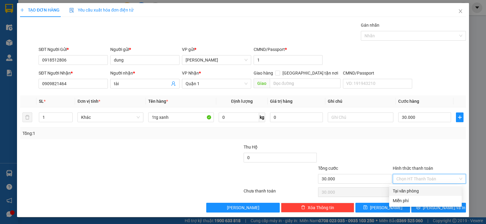
click at [410, 192] on div "Tại văn phòng" at bounding box center [424, 191] width 65 height 7
type input "0"
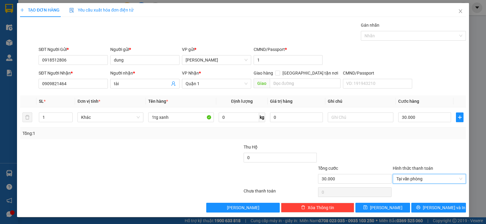
click at [392, 149] on div at bounding box center [429, 154] width 74 height 21
click at [446, 211] on span "[PERSON_NAME] và In" at bounding box center [443, 208] width 42 height 7
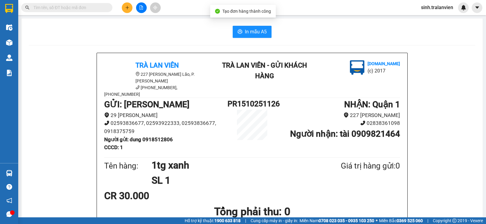
click at [227, 32] on div "In mẫu A5" at bounding box center [252, 32] width 446 height 12
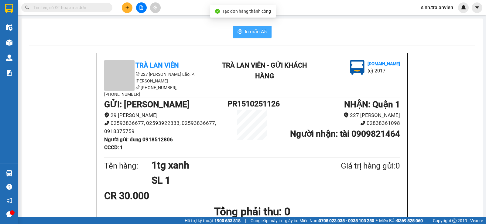
click at [237, 32] on icon "printer" at bounding box center [239, 31] width 5 height 5
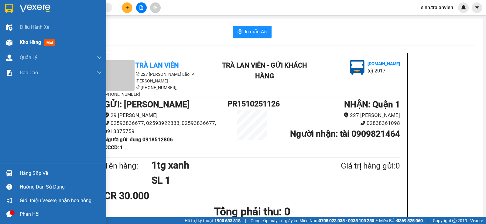
click at [34, 42] on span "Kho hàng" at bounding box center [30, 42] width 21 height 6
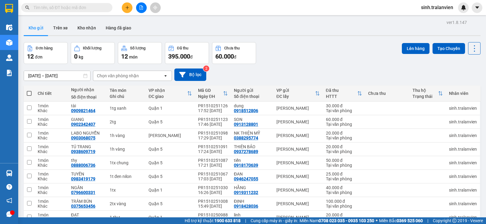
click at [130, 8] on button at bounding box center [127, 7] width 11 height 11
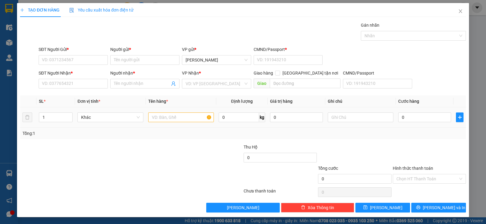
click at [158, 111] on td at bounding box center [181, 117] width 70 height 20
click at [160, 119] on input "text" at bounding box center [181, 118] width 66 height 10
type input "1tg"
type input "3"
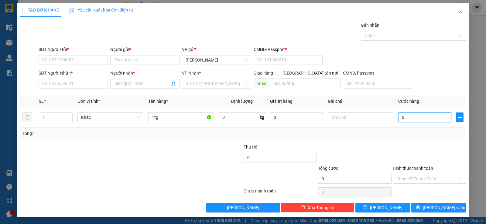
type input "3"
type input "30"
type input "30.000"
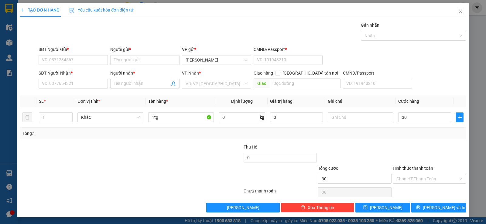
type input "30.000"
click at [384, 137] on div "Tổng: 1" at bounding box center [242, 133] width 441 height 7
click at [76, 80] on input "SĐT Người Nhận *" at bounding box center [73, 84] width 69 height 10
click at [174, 120] on input "1tg" at bounding box center [181, 118] width 66 height 10
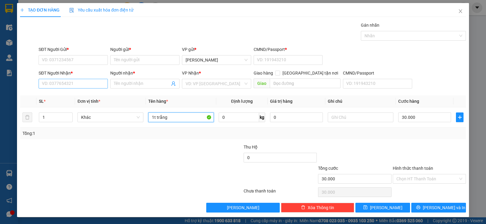
type input "1t trắng"
click at [87, 86] on input "SĐT Người Nhận *" at bounding box center [73, 84] width 69 height 10
click at [86, 81] on input "SĐT Người Nhận *" at bounding box center [73, 84] width 69 height 10
type input "0904588278"
click at [127, 80] on span at bounding box center [144, 84] width 69 height 10
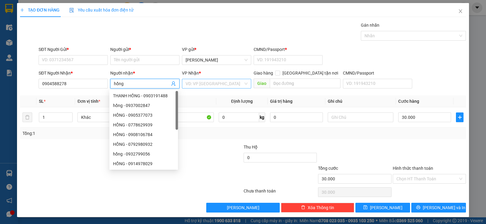
type input "hồng"
click at [205, 80] on input "search" at bounding box center [214, 83] width 58 height 9
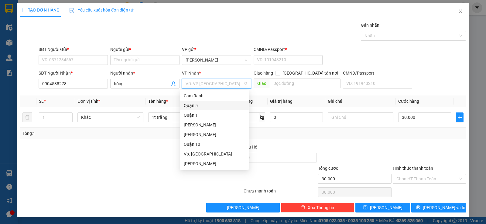
click at [198, 107] on div "Quận 5" at bounding box center [214, 105] width 61 height 7
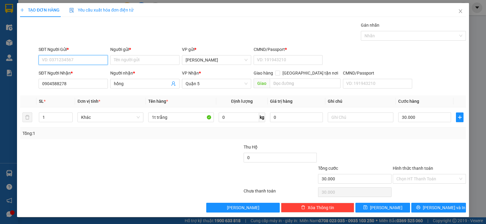
click at [63, 56] on input "SĐT Người Gửi *" at bounding box center [73, 60] width 69 height 10
type input "0918715071"
click at [137, 59] on input "Người gửi *" at bounding box center [144, 60] width 69 height 10
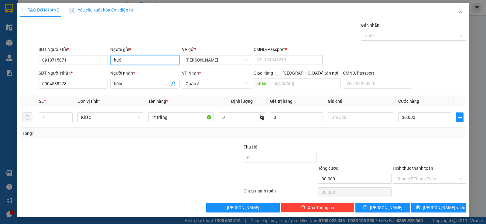
type input "huệ"
click at [159, 32] on div "Gán nhãn Nhãn" at bounding box center [251, 32] width 429 height 21
click at [422, 183] on input "Hình thức thanh toán" at bounding box center [427, 178] width 62 height 9
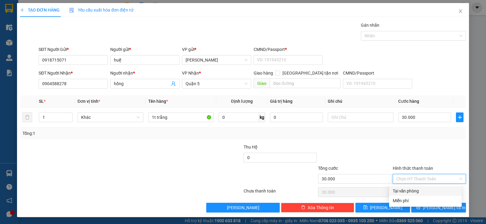
click at [418, 191] on div "Tại văn phòng" at bounding box center [424, 191] width 65 height 7
type input "0"
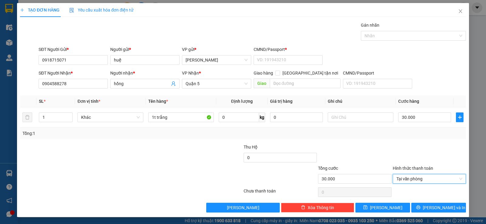
click at [372, 147] on div at bounding box center [354, 154] width 74 height 21
click at [435, 205] on span "[PERSON_NAME] và In" at bounding box center [443, 208] width 42 height 7
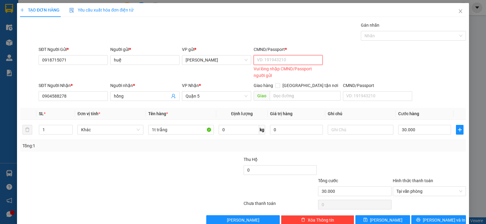
click at [280, 63] on input "CMND/Passport *" at bounding box center [287, 60] width 69 height 10
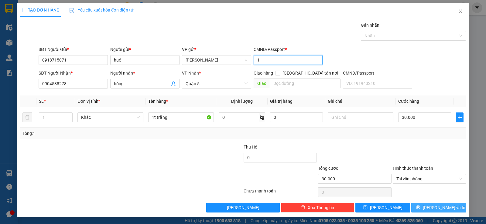
type input "1"
click at [420, 208] on button "[PERSON_NAME] và In" at bounding box center [438, 208] width 55 height 10
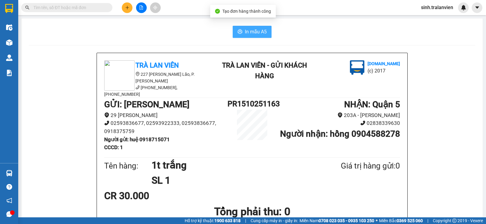
click at [256, 31] on span "In mẫu A5" at bounding box center [256, 32] width 22 height 8
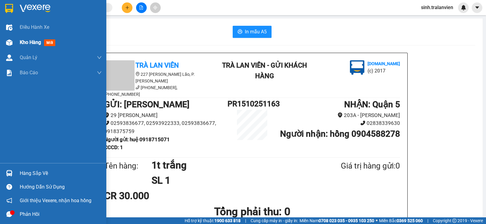
drag, startPoint x: 29, startPoint y: 42, endPoint x: 52, endPoint y: 41, distance: 23.1
click at [29, 42] on span "Kho hàng" at bounding box center [30, 42] width 21 height 6
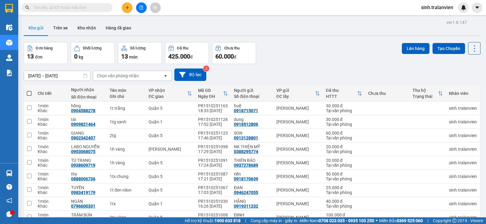
click at [123, 8] on button at bounding box center [127, 7] width 11 height 11
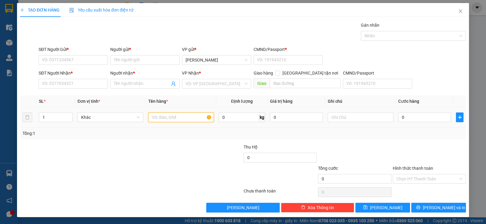
click at [170, 115] on input "text" at bounding box center [181, 118] width 66 height 10
type input "1tx vàng"
type input "3"
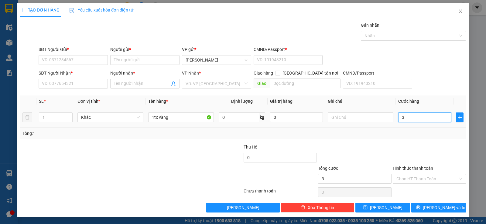
type input "30"
type input "30.000"
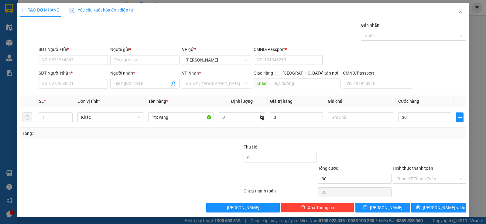
type input "30.000"
click at [63, 90] on div "SĐT Người Nhận * VD: 0377654321" at bounding box center [73, 80] width 69 height 21
click at [69, 85] on input "SĐT Người Nhận *" at bounding box center [73, 84] width 69 height 10
click at [75, 85] on input "SĐT Người Nhận *" at bounding box center [73, 84] width 69 height 10
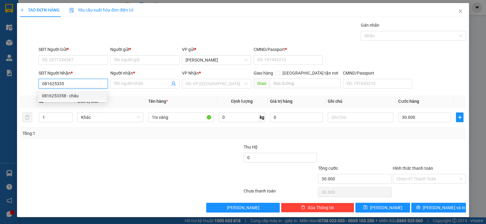
click at [76, 96] on div "0816253358 - châu" at bounding box center [72, 96] width 61 height 7
type input "0816253358"
type input "châu"
type input "0816253358"
click at [74, 65] on div "SĐT Người Gửi * VD: 0371234567" at bounding box center [73, 56] width 69 height 21
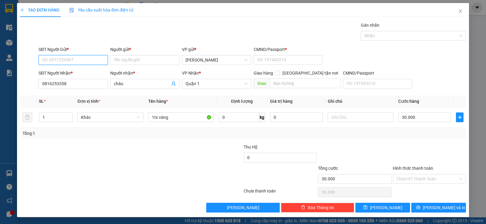
click at [95, 58] on input "SĐT Người Gửi *" at bounding box center [73, 60] width 69 height 10
click at [54, 73] on div "0963195968 - quyến" at bounding box center [72, 72] width 61 height 7
type input "0963195968"
type input "quyến"
type input "1"
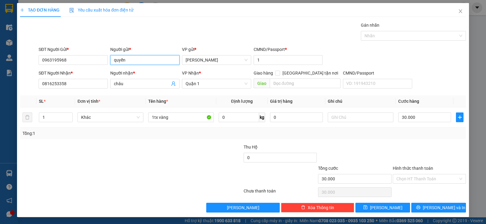
click at [140, 64] on input "quyến" at bounding box center [144, 60] width 69 height 10
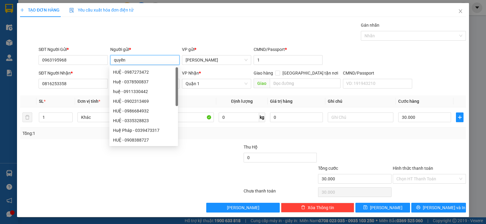
type input "quyền"
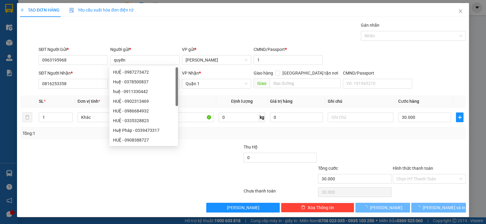
click at [157, 32] on div "Gán nhãn Nhãn" at bounding box center [251, 32] width 429 height 21
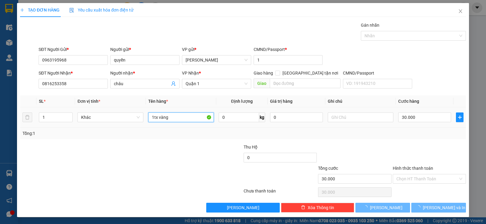
click at [174, 119] on input "1tx vàng" at bounding box center [181, 118] width 66 height 10
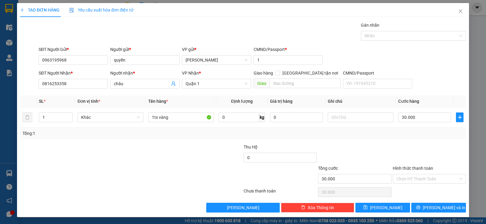
click at [420, 134] on div "Tổng: 1" at bounding box center [242, 133] width 441 height 7
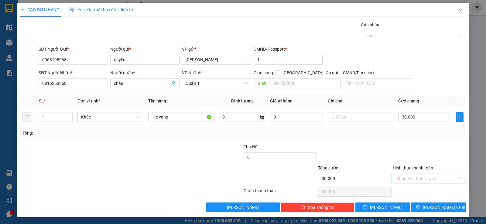
click at [419, 181] on input "Hình thức thanh toán" at bounding box center [427, 178] width 62 height 9
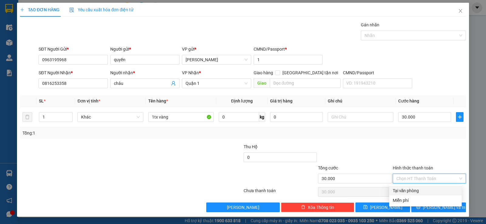
click at [417, 191] on div "Tại văn phòng" at bounding box center [424, 191] width 65 height 7
type input "0"
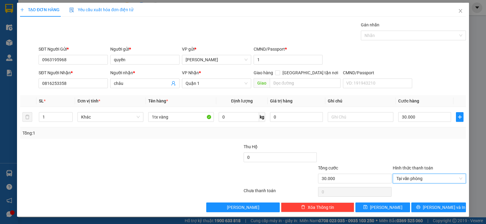
click at [375, 147] on div at bounding box center [354, 154] width 74 height 21
click at [438, 206] on span "[PERSON_NAME] và In" at bounding box center [443, 207] width 42 height 7
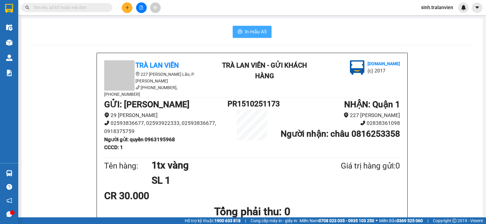
click at [241, 35] on button "In mẫu A5" at bounding box center [251, 32] width 39 height 12
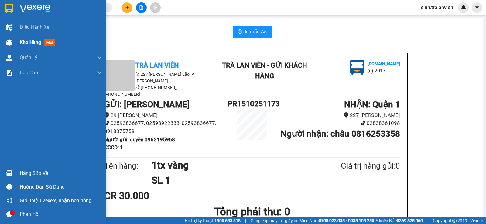
click at [33, 42] on span "Kho hàng" at bounding box center [30, 42] width 21 height 6
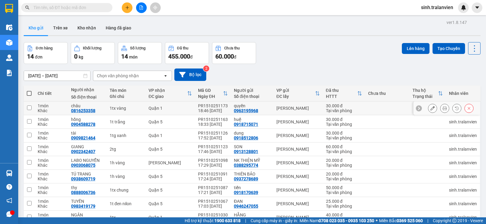
click at [82, 111] on div "0816253358" at bounding box center [83, 110] width 24 height 5
click at [244, 112] on div "0963195968" at bounding box center [246, 110] width 24 height 5
copy div "0963195968"
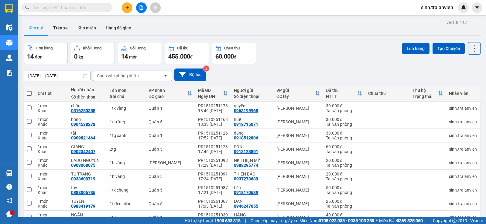
click at [69, 8] on input "text" at bounding box center [69, 7] width 72 height 7
paste input "0963195968"
type input "0963195968"
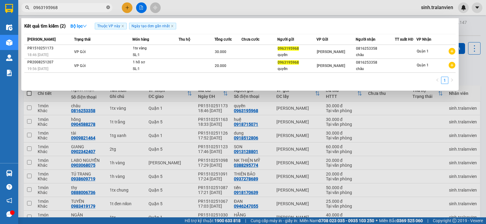
click at [109, 5] on span at bounding box center [108, 8] width 4 height 6
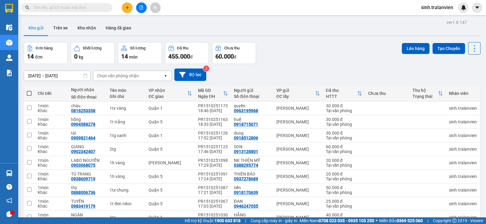
click at [170, 8] on div "Kết quả tìm kiếm ( 2 ) Bộ lọc Thuộc VP này Ngày tạo đơn gần nhất Mã ĐH Trạng th…" at bounding box center [243, 7] width 486 height 15
click at [74, 8] on input "text" at bounding box center [69, 7] width 72 height 7
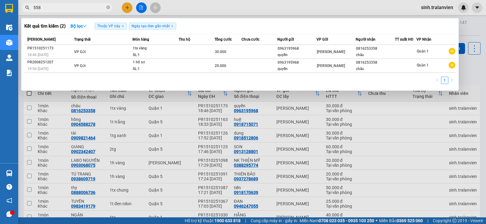
type input "5589"
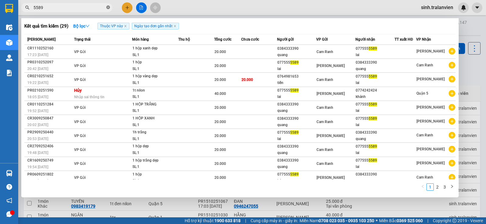
click at [107, 7] on icon "close-circle" at bounding box center [108, 7] width 4 height 4
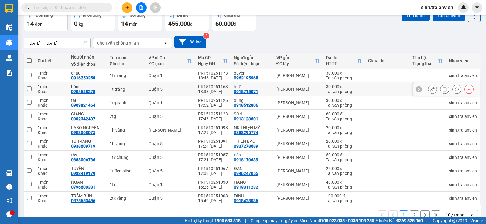
scroll to position [46, 0]
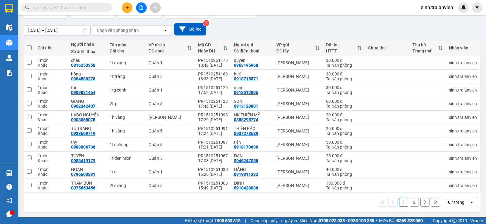
click at [128, 6] on icon "plus" at bounding box center [127, 7] width 4 height 4
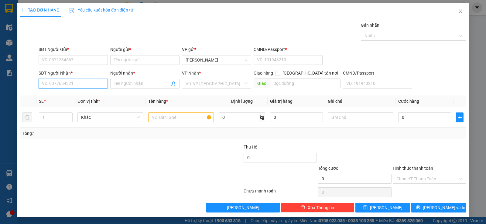
click at [77, 86] on input "SĐT Người Nhận *" at bounding box center [73, 84] width 69 height 10
click at [71, 56] on input "SĐT Người Gửi *" at bounding box center [73, 60] width 69 height 10
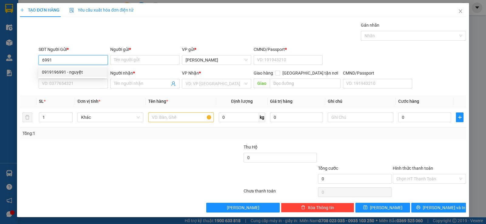
click at [84, 71] on div "0919196991 - nguyệt" at bounding box center [72, 72] width 61 height 7
type input "0919196991"
type input "nguyệt"
type input "111"
type input "02839552979"
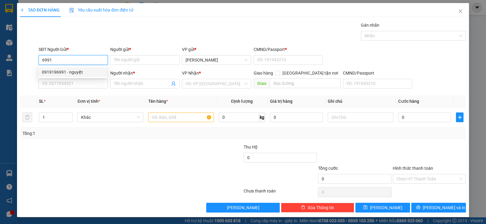
type input "MEDILAB"
type input "0919196991"
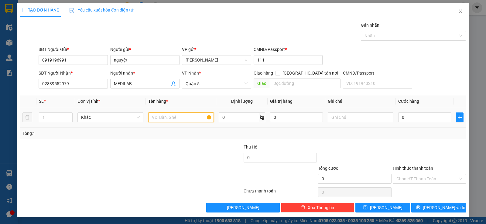
click at [188, 119] on input "text" at bounding box center [181, 118] width 66 height 10
type input "1h trắng xanh"
type input "2"
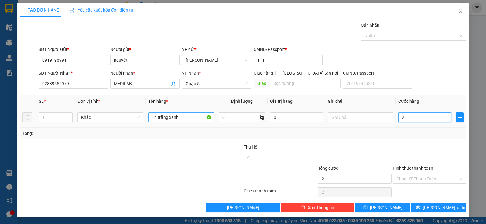
type input "20"
type input "20.000"
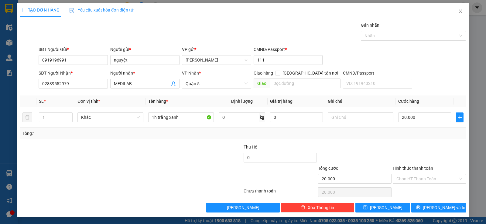
click at [428, 149] on div at bounding box center [429, 154] width 74 height 21
click at [423, 175] on input "Hình thức thanh toán" at bounding box center [427, 178] width 62 height 9
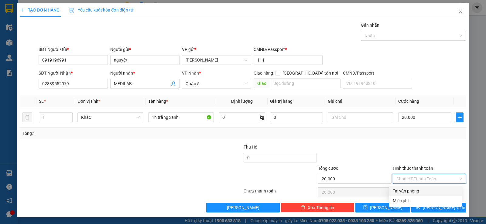
click at [415, 191] on div "Tại văn phòng" at bounding box center [424, 191] width 65 height 7
type input "0"
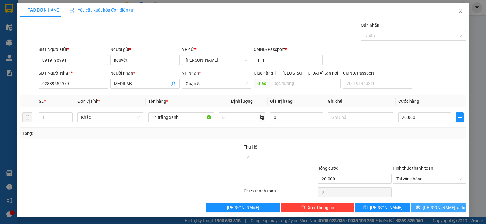
click at [419, 205] on button "[PERSON_NAME] và In" at bounding box center [438, 208] width 55 height 10
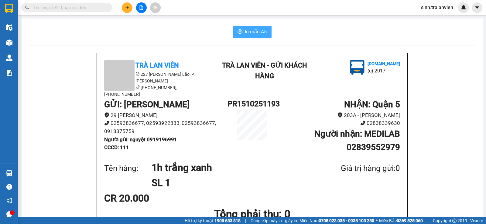
click at [242, 36] on button "In mẫu A5" at bounding box center [251, 32] width 39 height 12
click at [122, 4] on div at bounding box center [141, 7] width 46 height 11
click at [125, 7] on icon "plus" at bounding box center [127, 7] width 4 height 4
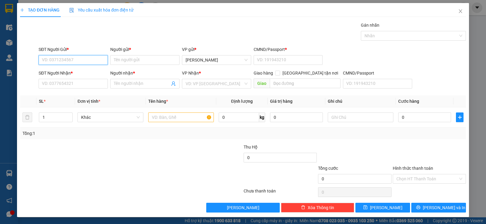
click at [81, 61] on input "SĐT Người Gửi *" at bounding box center [73, 60] width 69 height 10
click at [87, 71] on div "0775555589 - [PERSON_NAME]" at bounding box center [72, 72] width 61 height 7
type input "0775555589"
type input "lai"
type input "11"
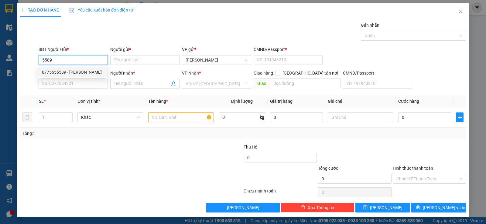
type input "0384333390"
type input "quang"
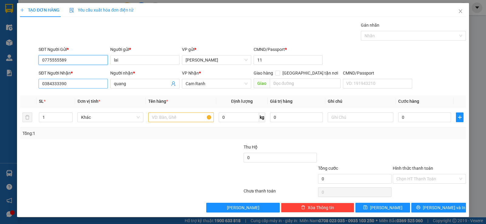
type input "0775555589"
click at [91, 82] on input "0384333390" at bounding box center [73, 84] width 69 height 10
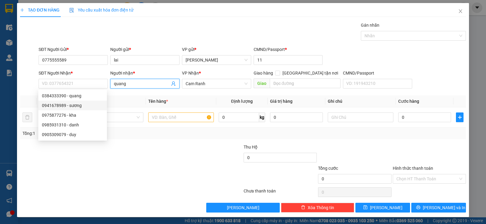
click at [127, 80] on span "quang" at bounding box center [144, 84] width 69 height 10
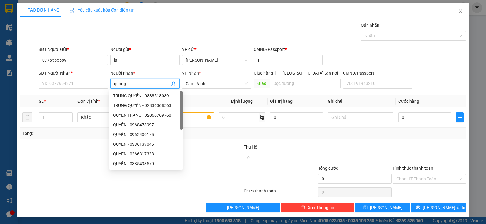
click at [129, 84] on input "quang" at bounding box center [142, 83] width 56 height 7
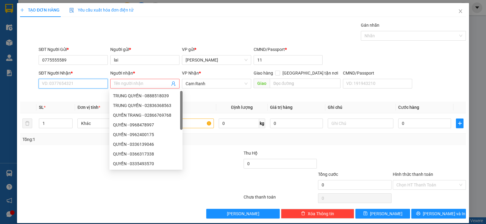
click at [82, 82] on input "SĐT Người Nhận *" at bounding box center [73, 84] width 69 height 10
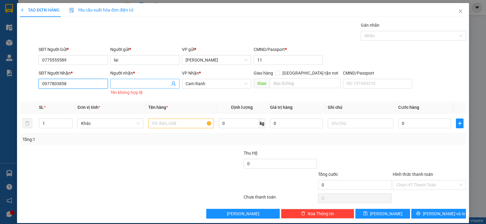
type input "0977803858"
click at [153, 83] on input "Người nhận *" at bounding box center [142, 83] width 56 height 7
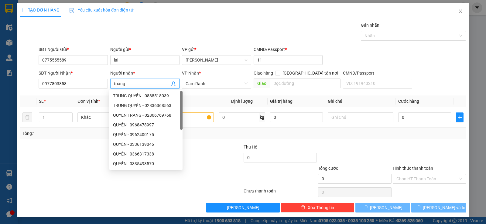
type input "toàng"
click at [216, 74] on div "VP Nhận *" at bounding box center [216, 73] width 69 height 7
click at [212, 80] on span "Cam Ranh" at bounding box center [216, 83] width 62 height 9
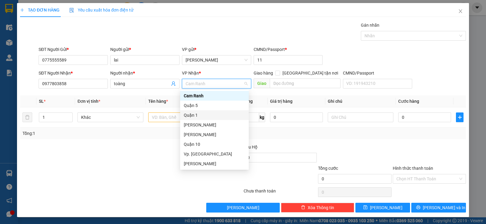
click at [196, 114] on div "Quận 1" at bounding box center [214, 115] width 61 height 7
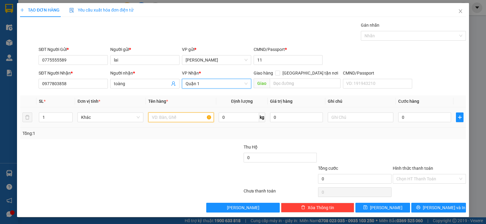
click at [178, 120] on input "text" at bounding box center [181, 118] width 66 height 10
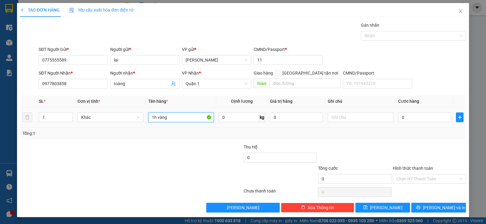
type input "1h vàng"
type input "2"
type input "20"
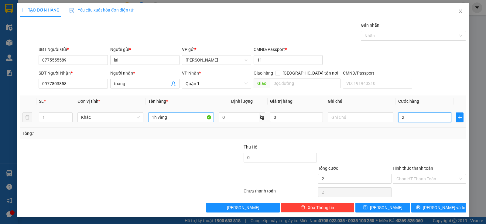
type input "20"
type input "20.000"
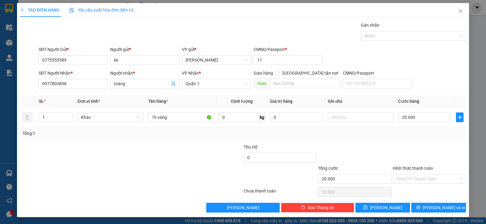
click at [404, 151] on div at bounding box center [429, 154] width 74 height 21
click at [67, 83] on input "0977803858" at bounding box center [73, 84] width 69 height 10
click at [124, 84] on input "toàng" at bounding box center [142, 83] width 56 height 7
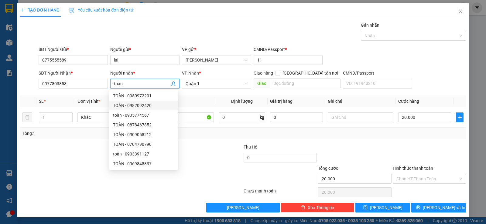
type input "toàn"
click at [378, 152] on div at bounding box center [354, 154] width 74 height 21
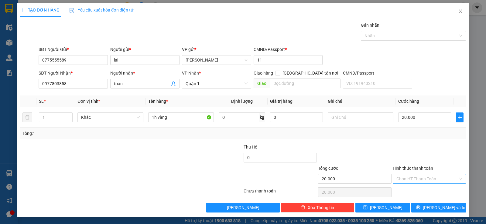
click at [426, 176] on input "Hình thức thanh toán" at bounding box center [427, 178] width 62 height 9
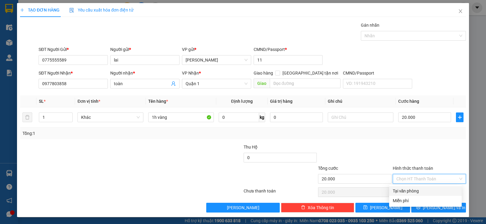
click at [416, 187] on div "Tại văn phòng" at bounding box center [425, 191] width 73 height 10
type input "0"
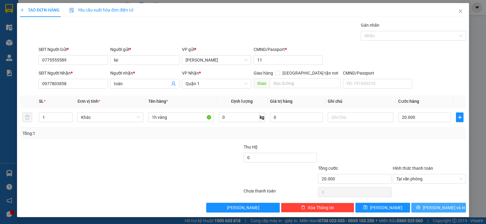
click at [428, 207] on button "[PERSON_NAME] và In" at bounding box center [438, 208] width 55 height 10
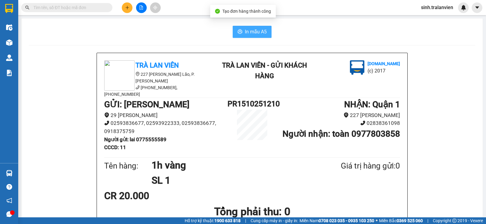
click at [259, 31] on span "In mẫu A5" at bounding box center [256, 32] width 22 height 8
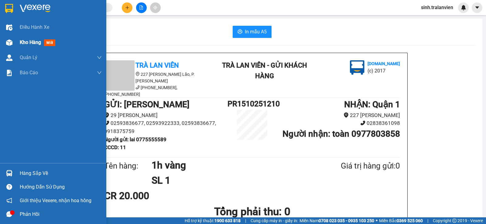
click at [28, 44] on span "Kho hàng" at bounding box center [30, 42] width 21 height 6
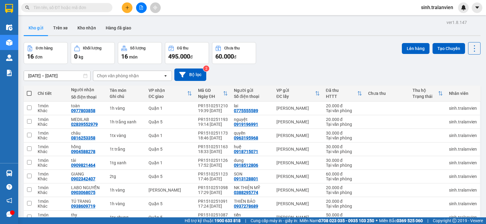
click at [129, 8] on button at bounding box center [127, 7] width 11 height 11
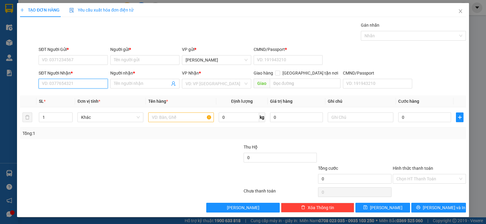
click at [73, 87] on input "SĐT Người Nhận *" at bounding box center [73, 84] width 69 height 10
type input "0939560579"
click at [80, 98] on div "0939560579 - [GEOGRAPHIC_DATA]" at bounding box center [76, 96] width 68 height 7
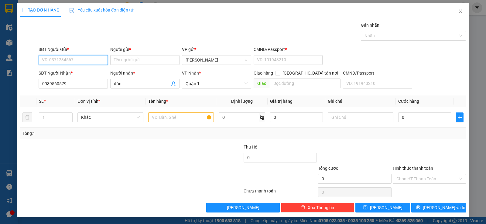
click at [64, 59] on input "SĐT Người Gửi *" at bounding box center [73, 60] width 69 height 10
click at [78, 69] on div "0937706268 - QUYÊN" at bounding box center [72, 72] width 61 height 7
click at [166, 118] on input "text" at bounding box center [181, 118] width 66 height 10
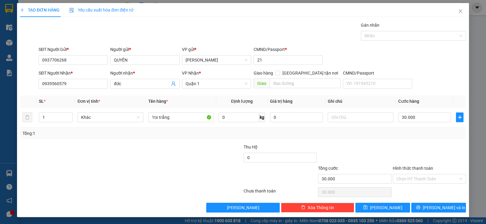
click at [398, 129] on div "Tổng: 1" at bounding box center [242, 134] width 445 height 12
click at [415, 178] on input "Hình thức thanh toán" at bounding box center [427, 178] width 62 height 9
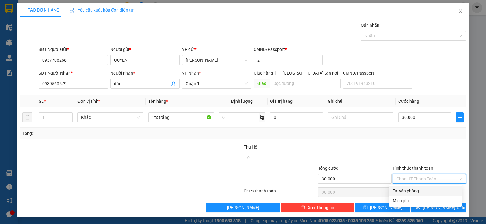
click at [418, 192] on div "Tại văn phòng" at bounding box center [424, 191] width 65 height 7
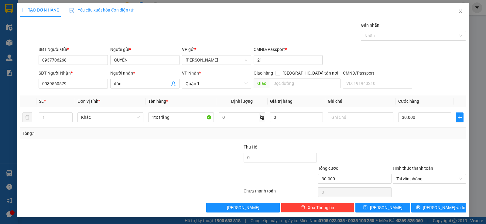
drag, startPoint x: 379, startPoint y: 145, endPoint x: 403, endPoint y: 154, distance: 25.0
click at [381, 145] on div at bounding box center [354, 154] width 74 height 21
click at [442, 208] on span "[PERSON_NAME] và In" at bounding box center [443, 208] width 42 height 7
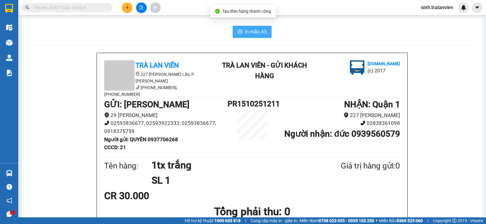
click at [258, 30] on span "In mẫu A5" at bounding box center [256, 32] width 22 height 8
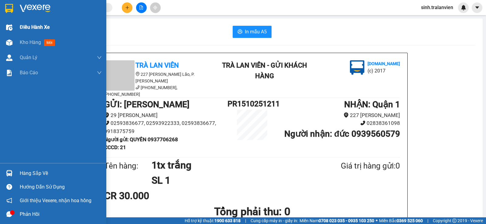
drag, startPoint x: 26, startPoint y: 49, endPoint x: 42, endPoint y: 27, distance: 26.8
click at [26, 49] on div "Kho hàng mới" at bounding box center [61, 42] width 82 height 15
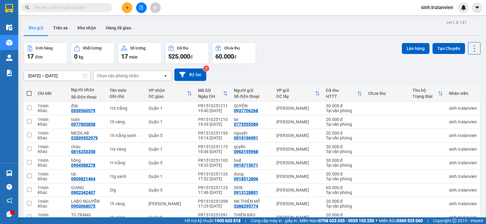
click at [90, 8] on input "text" at bounding box center [69, 7] width 72 height 7
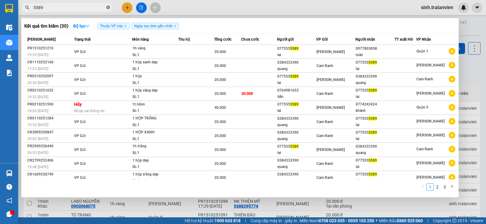
click at [109, 7] on icon "close-circle" at bounding box center [108, 7] width 4 height 4
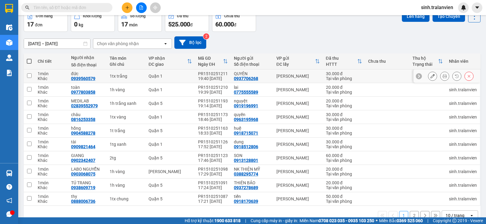
scroll to position [46, 0]
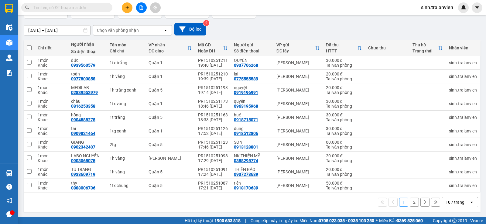
click at [410, 201] on button "2" at bounding box center [413, 202] width 9 height 9
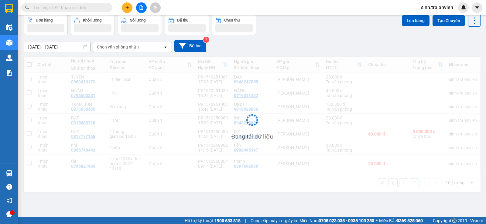
scroll to position [28, 0]
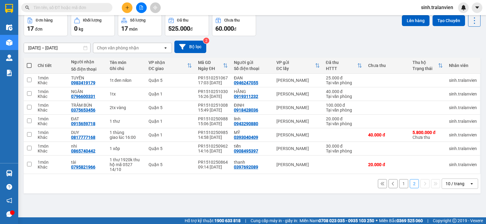
click at [401, 183] on button "1" at bounding box center [403, 183] width 9 height 9
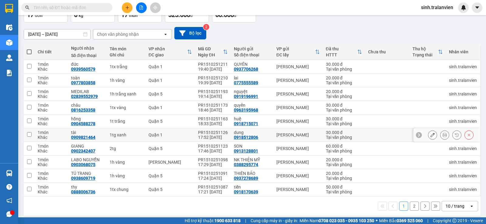
scroll to position [46, 0]
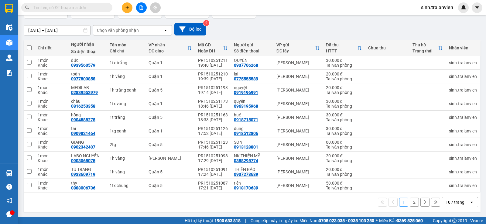
click at [409, 205] on button "2" at bounding box center [413, 202] width 9 height 9
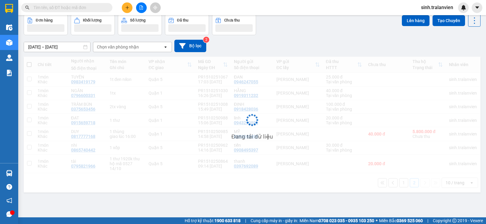
scroll to position [28, 0]
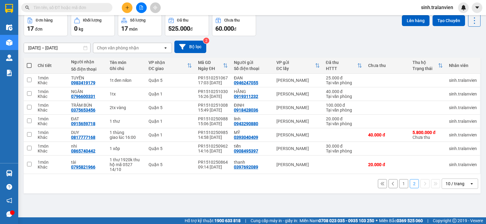
click at [399, 184] on button "1" at bounding box center [403, 183] width 9 height 9
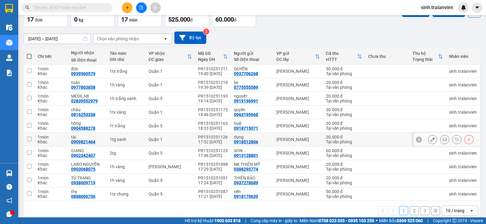
scroll to position [46, 0]
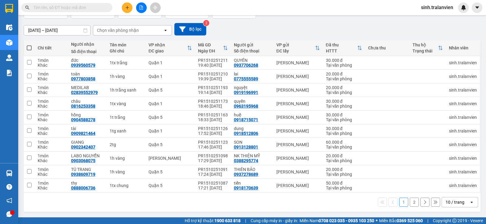
click at [130, 5] on button at bounding box center [127, 7] width 11 height 11
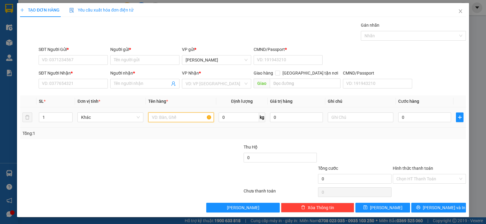
click at [178, 114] on input "text" at bounding box center [181, 118] width 66 height 10
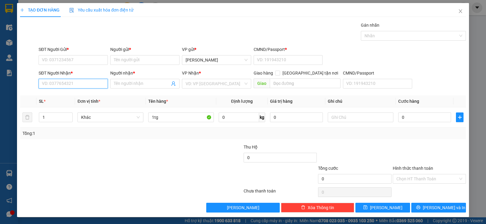
click at [73, 79] on input "SĐT Người Nhận *" at bounding box center [73, 84] width 69 height 10
click at [72, 92] on div "0365621683 - GIÀU" at bounding box center [72, 96] width 69 height 10
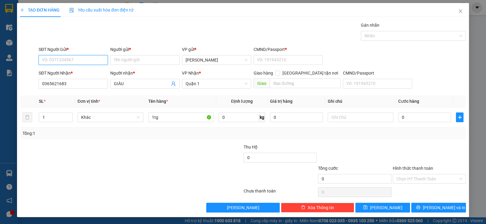
click at [70, 60] on input "SĐT Người Gửi *" at bounding box center [73, 60] width 69 height 10
click at [72, 70] on div "0909138032 - SÁU" at bounding box center [72, 72] width 61 height 7
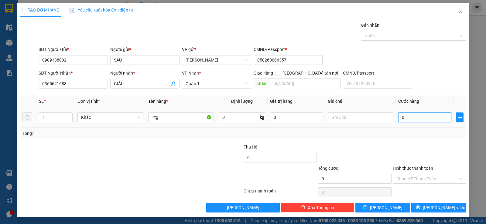
click at [407, 115] on input "0" at bounding box center [424, 118] width 53 height 10
click at [431, 151] on div at bounding box center [429, 154] width 74 height 21
click at [419, 180] on input "Hình thức thanh toán" at bounding box center [427, 178] width 62 height 9
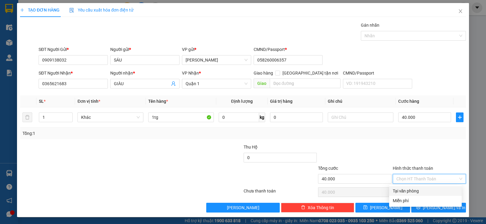
click at [418, 195] on div "Tại văn phòng" at bounding box center [425, 191] width 73 height 10
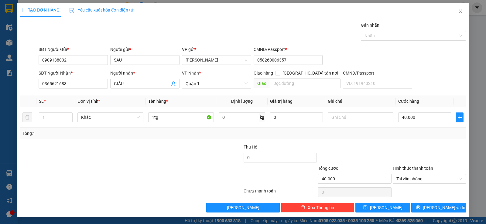
drag, startPoint x: 372, startPoint y: 154, endPoint x: 385, endPoint y: 164, distance: 16.3
click at [372, 154] on div at bounding box center [354, 154] width 74 height 21
click at [419, 205] on button "[PERSON_NAME] và In" at bounding box center [438, 208] width 55 height 10
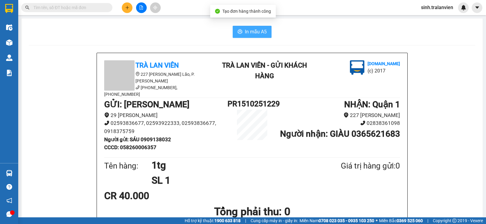
click at [248, 29] on span "In mẫu A5" at bounding box center [256, 32] width 22 height 8
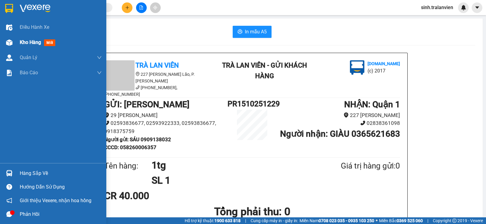
click at [24, 39] on span "Kho hàng" at bounding box center [30, 42] width 21 height 6
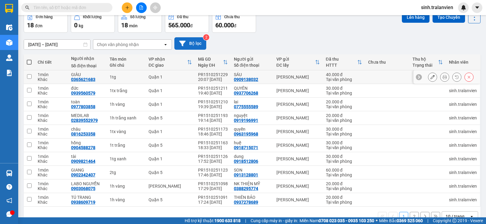
scroll to position [46, 0]
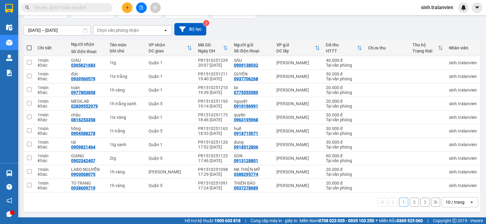
click at [412, 204] on button "2" at bounding box center [413, 202] width 9 height 9
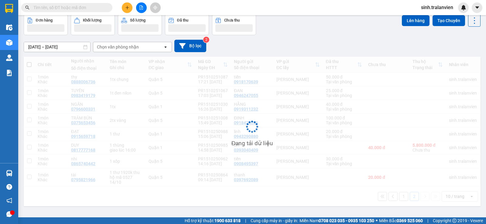
scroll to position [28, 0]
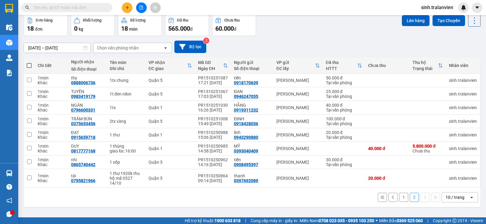
click at [399, 199] on button "1" at bounding box center [403, 197] width 9 height 9
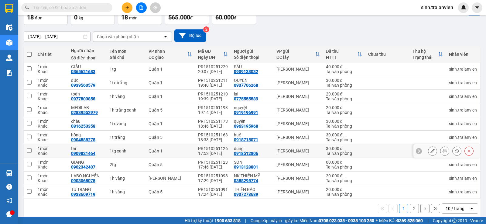
scroll to position [46, 0]
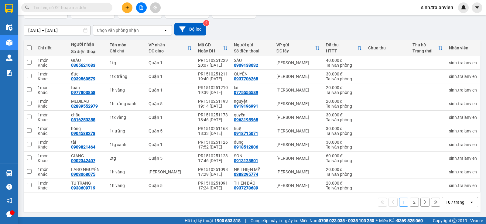
click at [409, 206] on button "2" at bounding box center [413, 202] width 9 height 9
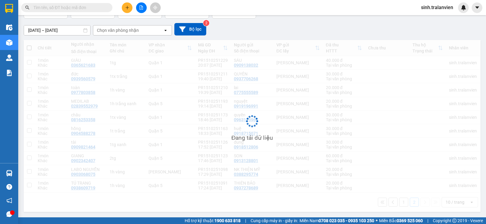
scroll to position [28, 0]
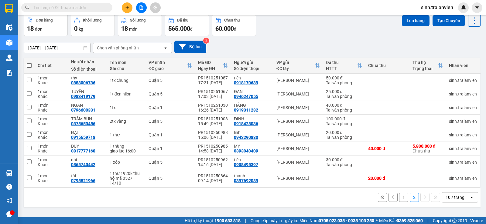
click at [125, 9] on icon "plus" at bounding box center [127, 7] width 4 height 4
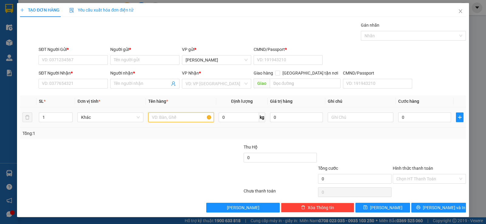
click at [184, 119] on input "text" at bounding box center [181, 118] width 66 height 10
click at [85, 78] on div "SĐT Người Nhận *" at bounding box center [73, 74] width 69 height 9
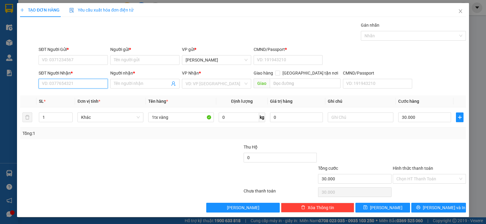
click at [82, 80] on input "SĐT Người Nhận *" at bounding box center [73, 84] width 69 height 10
click at [67, 98] on div "0333038302 - trâm" at bounding box center [72, 96] width 61 height 7
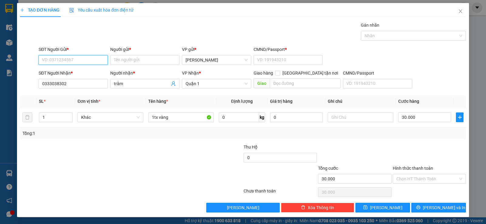
click at [74, 58] on input "SĐT Người Gửi *" at bounding box center [73, 60] width 69 height 10
click at [75, 69] on div "0914680609 - trang" at bounding box center [72, 72] width 61 height 7
drag, startPoint x: 366, startPoint y: 145, endPoint x: 407, endPoint y: 162, distance: 44.4
click at [366, 145] on div at bounding box center [354, 154] width 74 height 21
click at [423, 184] on div "Hình thức thanh toán Chọn HT Thanh Toán" at bounding box center [428, 175] width 73 height 21
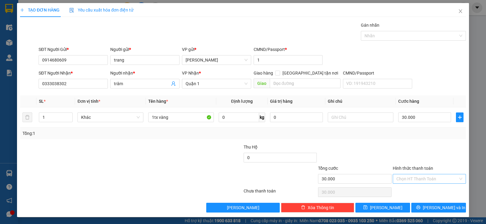
click at [417, 179] on input "Hình thức thanh toán" at bounding box center [427, 178] width 62 height 9
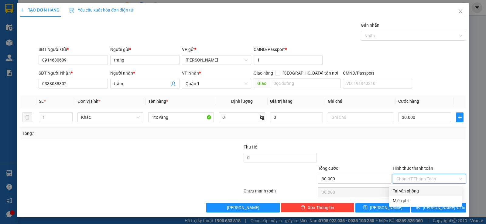
click at [416, 191] on div "Tại văn phòng" at bounding box center [424, 191] width 65 height 7
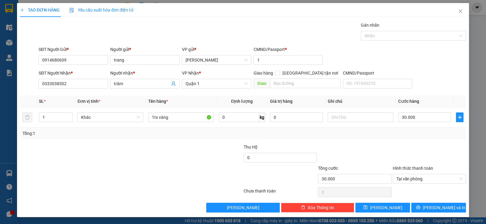
click at [340, 144] on div at bounding box center [354, 154] width 74 height 21
click at [420, 205] on button "[PERSON_NAME] và In" at bounding box center [438, 208] width 55 height 10
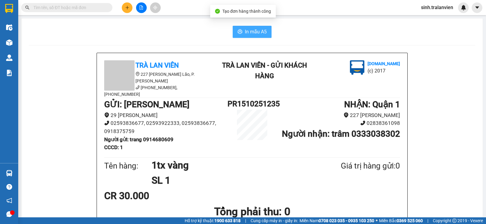
click at [259, 27] on button "In mẫu A5" at bounding box center [251, 32] width 39 height 12
click at [241, 38] on button "In mẫu A5" at bounding box center [251, 32] width 39 height 12
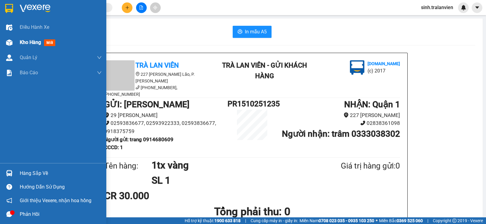
click at [26, 39] on div "Kho hàng mới" at bounding box center [39, 43] width 38 height 8
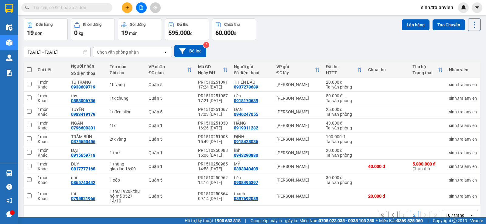
scroll to position [37, 0]
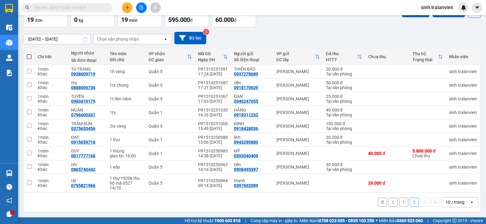
click at [399, 204] on button "1" at bounding box center [403, 202] width 9 height 9
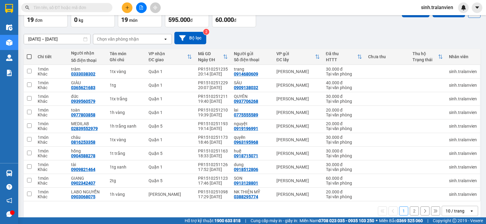
click at [409, 213] on button "2" at bounding box center [413, 211] width 9 height 9
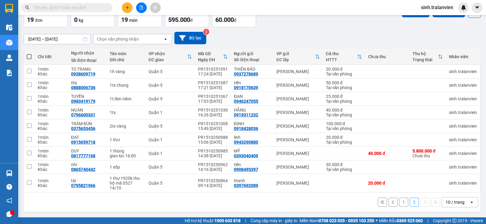
click at [401, 203] on button "1" at bounding box center [403, 202] width 9 height 9
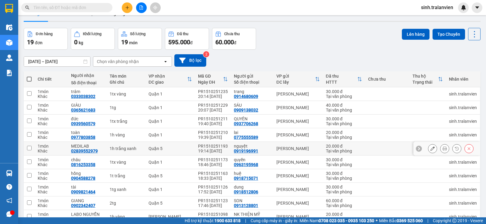
scroll to position [0, 0]
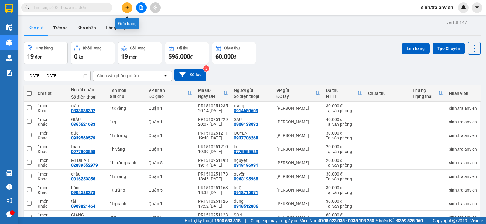
click at [124, 6] on button at bounding box center [127, 7] width 11 height 11
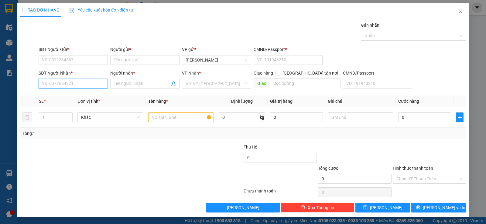
click at [69, 83] on input "SĐT Người Nhận *" at bounding box center [73, 84] width 69 height 10
click at [72, 64] on input "SĐT Người Gửi *" at bounding box center [73, 60] width 69 height 10
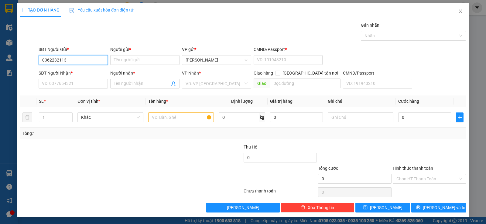
drag, startPoint x: 42, startPoint y: 60, endPoint x: 61, endPoint y: 59, distance: 19.2
click at [61, 59] on input "0362232113" at bounding box center [73, 60] width 69 height 10
click at [122, 59] on input "Người gửi *" at bounding box center [144, 60] width 69 height 10
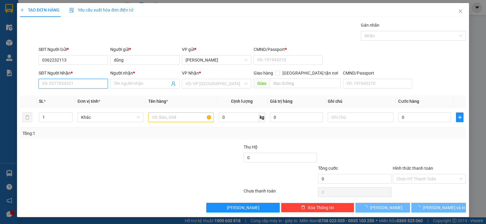
click at [53, 82] on input "SĐT Người Nhận *" at bounding box center [73, 84] width 69 height 10
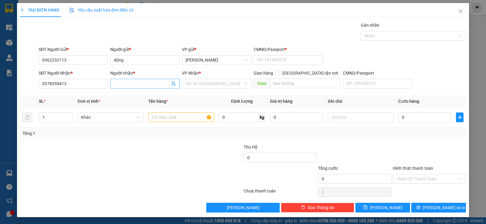
click at [123, 83] on input "Người nhận *" at bounding box center [142, 83] width 56 height 7
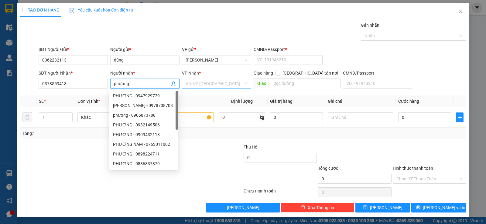
click at [212, 80] on input "search" at bounding box center [214, 83] width 58 height 9
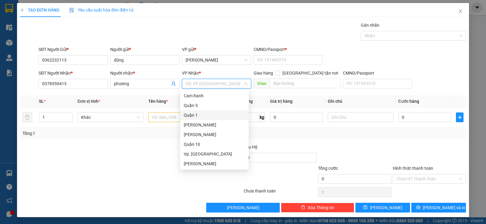
click at [196, 113] on div "Quận 1" at bounding box center [214, 115] width 61 height 7
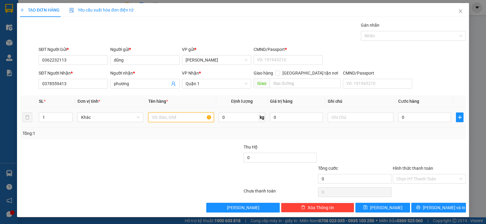
click at [167, 118] on input "text" at bounding box center [181, 118] width 66 height 10
click at [412, 117] on input "0" at bounding box center [424, 118] width 53 height 10
click at [351, 119] on input "text" at bounding box center [360, 118] width 66 height 10
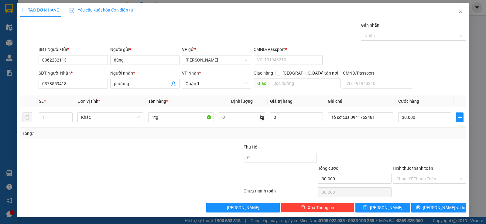
click at [370, 138] on div "Tổng: 1" at bounding box center [242, 134] width 445 height 12
click at [431, 149] on div at bounding box center [429, 154] width 74 height 21
click at [432, 208] on span "[PERSON_NAME] và In" at bounding box center [443, 208] width 42 height 7
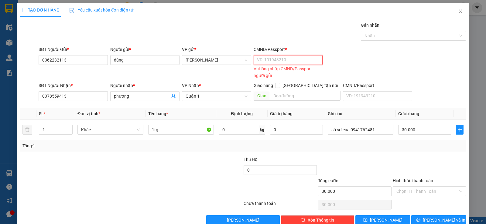
click at [271, 57] on input "CMND/Passport *" at bounding box center [287, 60] width 69 height 10
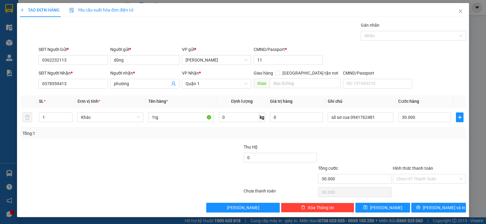
click at [366, 60] on div "SĐT Người Gửi * 0362232113 Người gửi * dũng VP gửi * [PERSON_NAME] CMND/Passpor…" at bounding box center [251, 56] width 429 height 21
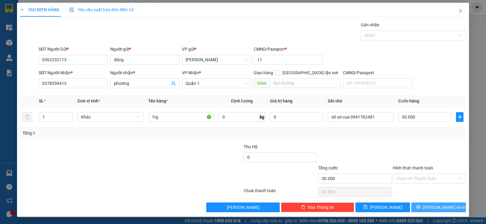
click at [431, 207] on span "[PERSON_NAME] và In" at bounding box center [443, 207] width 42 height 7
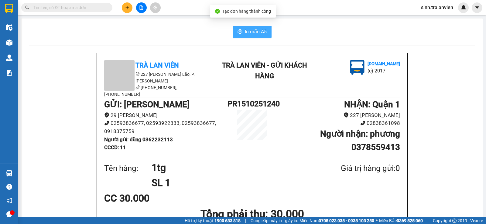
click at [258, 30] on span "In mẫu A5" at bounding box center [256, 32] width 22 height 8
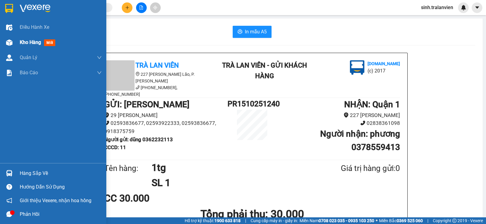
click at [35, 44] on span "Kho hàng" at bounding box center [30, 42] width 21 height 6
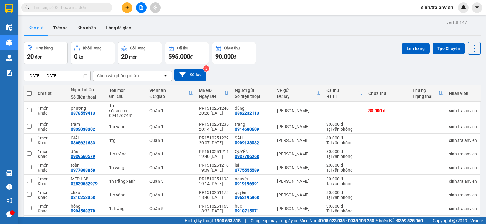
drag, startPoint x: 200, startPoint y: 24, endPoint x: 185, endPoint y: 20, distance: 14.7
click at [198, 24] on div "Kho gửi Trên xe Kho nhận Hàng đã giao" at bounding box center [252, 29] width 456 height 16
click at [129, 8] on icon "plus" at bounding box center [126, 7] width 3 height 0
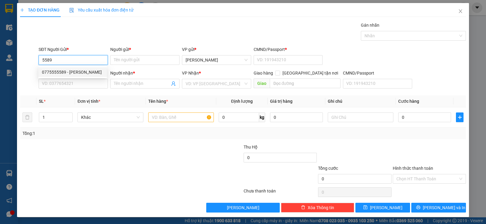
click at [74, 69] on div "0775555589 - [PERSON_NAME]" at bounding box center [72, 72] width 61 height 7
click at [76, 62] on input "0775555589" at bounding box center [73, 60] width 69 height 10
click at [458, 12] on icon "close" at bounding box center [459, 11] width 3 height 4
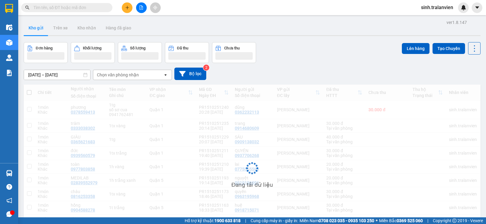
click at [72, 8] on input "text" at bounding box center [69, 7] width 72 height 7
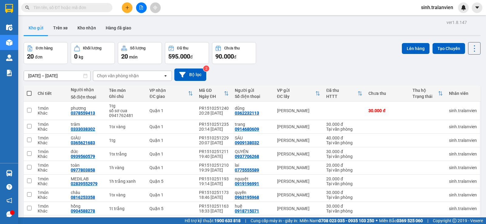
paste input "0775555589"
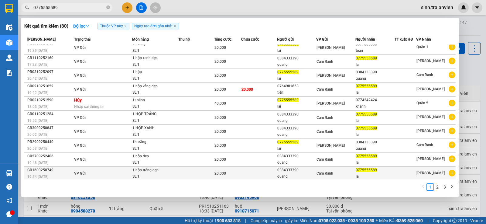
scroll to position [5, 0]
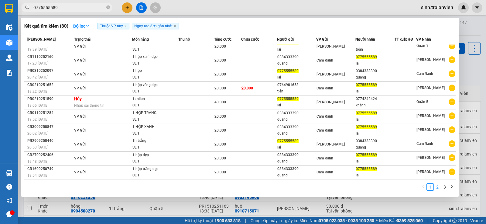
click at [436, 187] on link "2" at bounding box center [437, 187] width 7 height 7
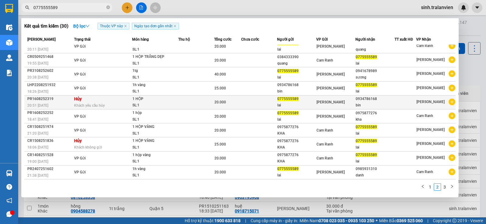
click at [309, 99] on div "0775555589" at bounding box center [296, 99] width 39 height 6
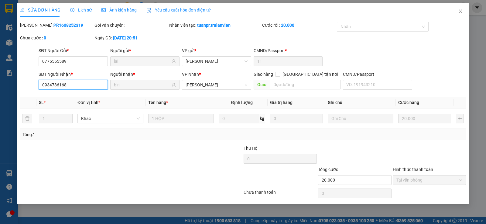
click at [70, 82] on input "0934786168" at bounding box center [73, 85] width 69 height 10
click at [460, 11] on icon "close" at bounding box center [460, 11] width 5 height 5
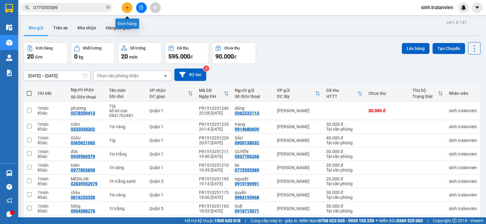
click at [127, 4] on button at bounding box center [127, 7] width 11 height 11
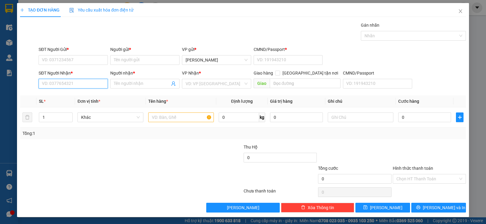
click at [75, 87] on input "SĐT Người Nhận *" at bounding box center [73, 84] width 69 height 10
paste input "0934786168"
drag, startPoint x: 42, startPoint y: 83, endPoint x: 47, endPoint y: 83, distance: 5.5
click at [47, 83] on input "0934786168" at bounding box center [73, 84] width 69 height 10
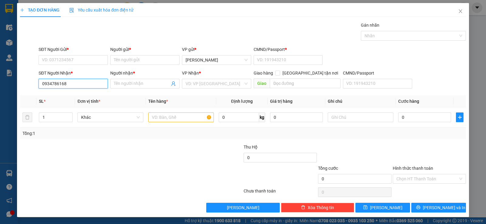
drag, startPoint x: 42, startPoint y: 82, endPoint x: 45, endPoint y: 82, distance: 3.0
click at [45, 82] on input "0934786168" at bounding box center [73, 84] width 69 height 10
click at [46, 82] on input "0934786168" at bounding box center [73, 84] width 69 height 10
click at [133, 82] on input "Người nhận *" at bounding box center [142, 83] width 56 height 7
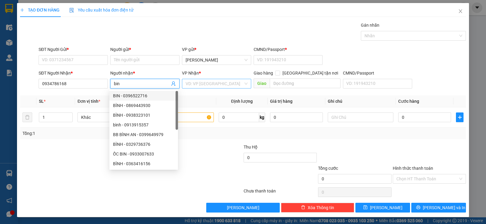
click at [198, 83] on input "search" at bounding box center [214, 83] width 58 height 9
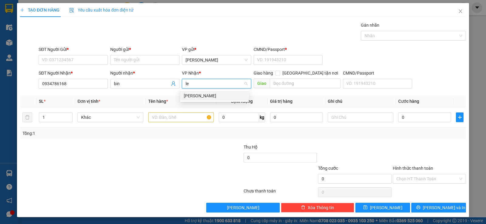
click at [214, 96] on div "[PERSON_NAME]" at bounding box center [214, 96] width 61 height 7
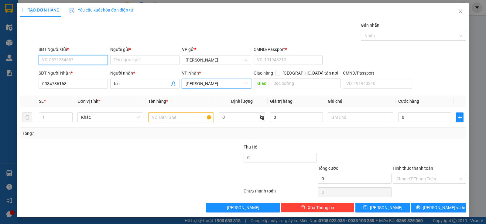
click at [78, 55] on input "SĐT Người Gửi *" at bounding box center [73, 60] width 69 height 10
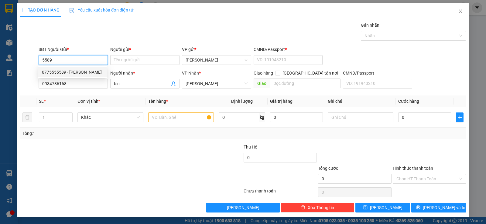
click at [66, 72] on div "0775555589 - [PERSON_NAME]" at bounding box center [72, 72] width 61 height 7
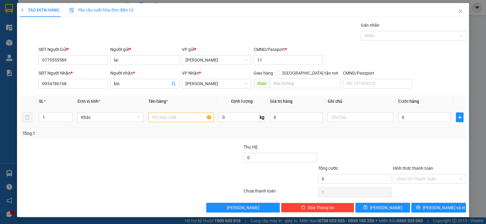
click at [175, 123] on div at bounding box center [181, 117] width 66 height 12
click at [177, 119] on input "text" at bounding box center [181, 118] width 66 height 10
click at [442, 157] on div at bounding box center [429, 154] width 74 height 21
click at [429, 177] on input "Hình thức thanh toán" at bounding box center [427, 178] width 62 height 9
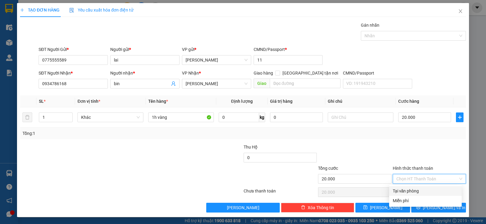
click at [421, 190] on div "Tại văn phòng" at bounding box center [424, 191] width 65 height 7
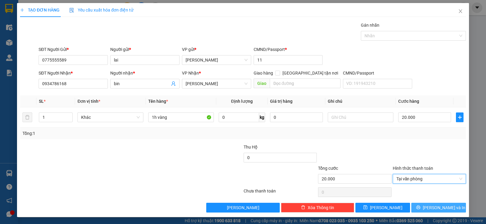
click at [428, 205] on button "[PERSON_NAME] và In" at bounding box center [438, 208] width 55 height 10
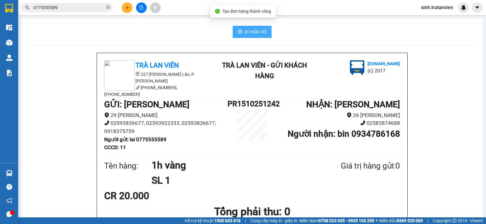
click at [253, 30] on span "In mẫu A5" at bounding box center [256, 32] width 22 height 8
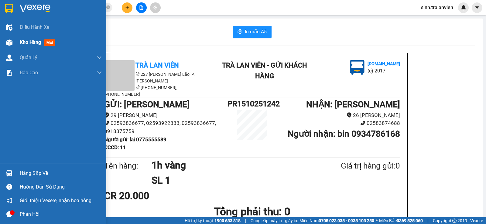
click at [26, 42] on span "Kho hàng" at bounding box center [30, 42] width 21 height 6
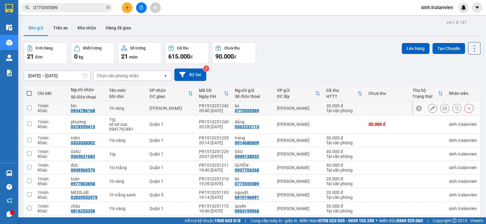
click at [430, 107] on icon at bounding box center [432, 108] width 4 height 4
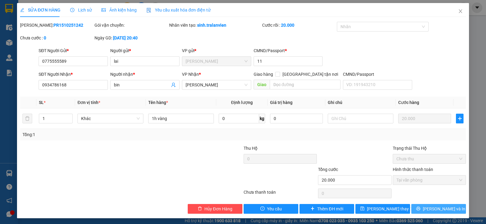
click at [435, 210] on span "[PERSON_NAME] và In" at bounding box center [443, 209] width 42 height 7
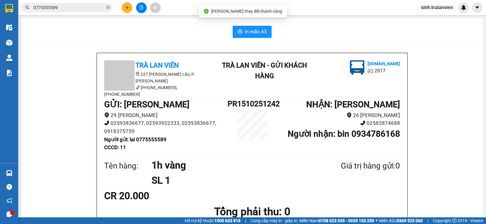
click at [225, 18] on main "In mẫu A5 Trà Lan Viên 227 [PERSON_NAME], P. [GEOGRAPHIC_DATA] [PHONE_NUMBER], …" at bounding box center [243, 109] width 486 height 218
click at [241, 29] on button "In mẫu A5" at bounding box center [251, 32] width 39 height 12
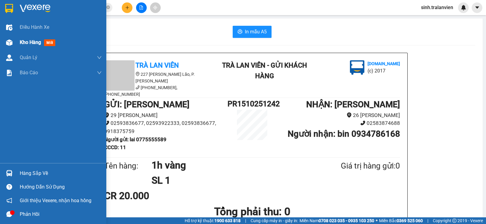
click at [35, 41] on span "Kho hàng" at bounding box center [30, 42] width 21 height 6
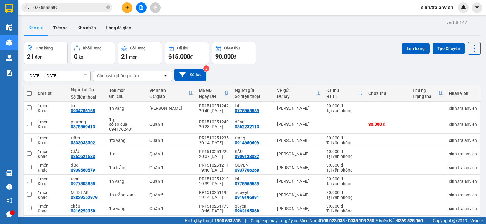
drag, startPoint x: 79, startPoint y: 12, endPoint x: 80, endPoint y: 8, distance: 3.8
click at [79, 12] on div "Kết quả tìm kiếm ( 30 ) Bộ lọc Thuộc VP này Ngày tạo đơn gần nhất Mã ĐH Trạng t…" at bounding box center [243, 7] width 486 height 15
click at [80, 8] on input "0775555589" at bounding box center [69, 7] width 72 height 7
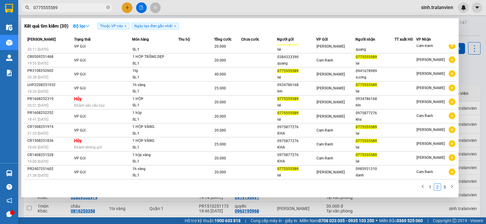
click at [73, 9] on input "0775555589" at bounding box center [69, 7] width 72 height 7
click at [108, 7] on icon "close-circle" at bounding box center [108, 7] width 4 height 4
paste input "0775555589"
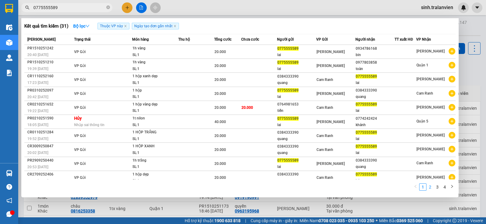
click at [428, 187] on link "2" at bounding box center [429, 187] width 7 height 7
click at [437, 186] on link "3" at bounding box center [437, 187] width 7 height 7
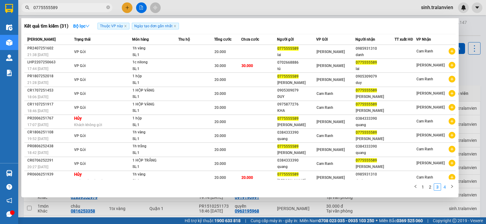
click at [443, 186] on link "4" at bounding box center [444, 187] width 7 height 7
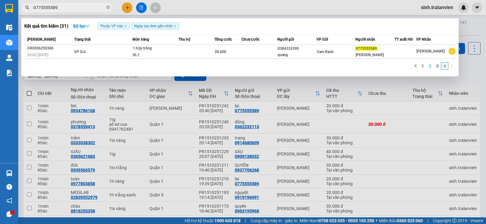
click at [430, 66] on link "2" at bounding box center [429, 66] width 7 height 7
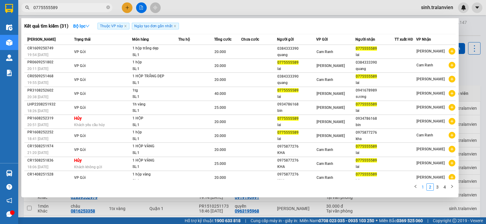
click at [423, 186] on link "1" at bounding box center [422, 187] width 7 height 7
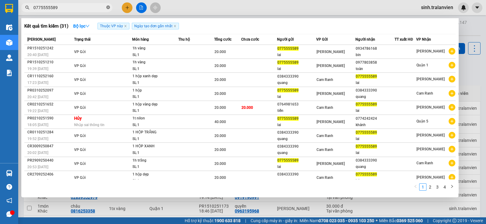
click at [109, 7] on icon "close-circle" at bounding box center [108, 7] width 4 height 4
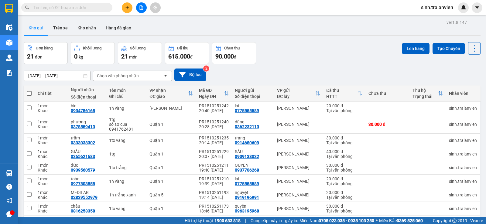
click at [217, 9] on div "Kết quả tìm kiếm ( 31 ) Bộ lọc Thuộc VP này Ngày tạo đơn gần nhất Mã ĐH Trạng t…" at bounding box center [243, 7] width 486 height 15
click at [73, 8] on input "text" at bounding box center [69, 7] width 72 height 7
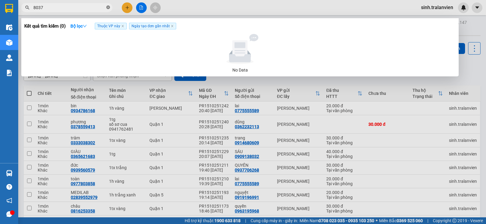
click at [107, 5] on span at bounding box center [108, 8] width 4 height 6
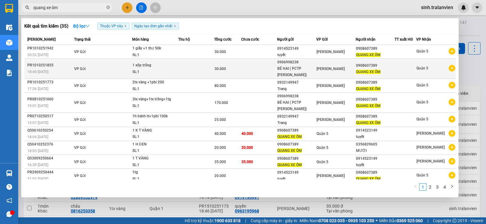
click at [302, 67] on div "BÉ HAI ( PCTP [PERSON_NAME])" at bounding box center [296, 72] width 39 height 13
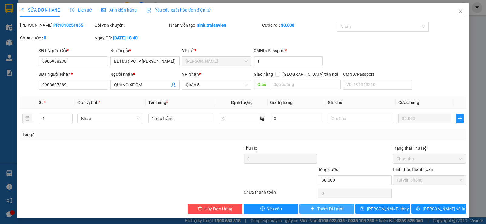
click at [320, 209] on span "Thêm ĐH mới" at bounding box center [330, 209] width 26 height 7
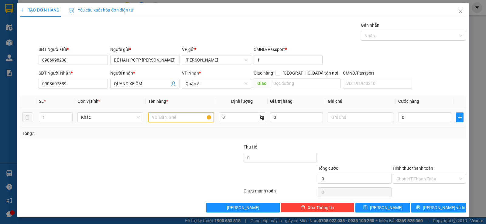
click at [178, 117] on input "text" at bounding box center [181, 118] width 66 height 10
click at [404, 136] on div "Tổng: 1" at bounding box center [242, 133] width 441 height 7
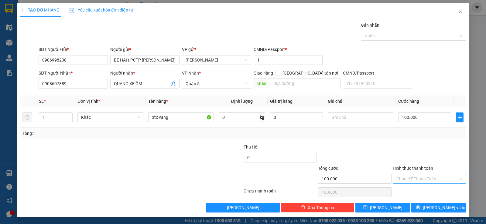
click at [413, 178] on input "Hình thức thanh toán" at bounding box center [427, 178] width 62 height 9
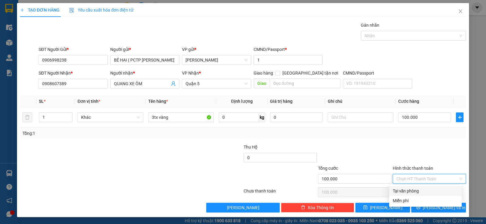
click at [412, 188] on div "Tại văn phòng" at bounding box center [424, 191] width 65 height 7
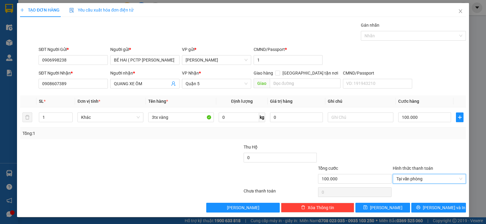
click at [366, 145] on div at bounding box center [354, 154] width 74 height 21
click at [420, 205] on button "[PERSON_NAME] và In" at bounding box center [438, 208] width 55 height 10
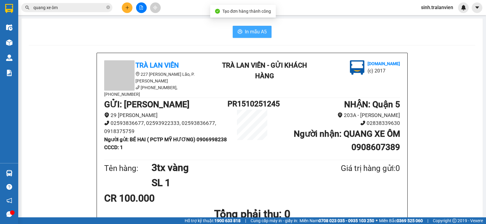
click at [249, 30] on span "In mẫu A5" at bounding box center [256, 32] width 22 height 8
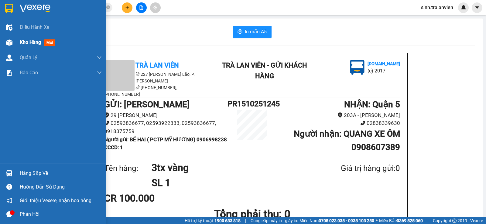
click at [24, 40] on span "Kho hàng" at bounding box center [30, 42] width 21 height 6
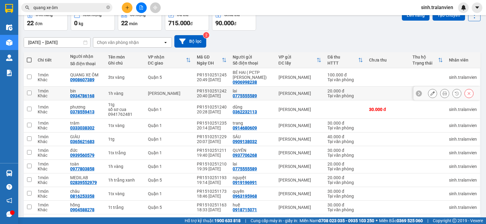
scroll to position [55, 0]
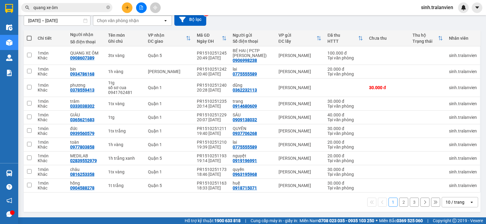
click at [401, 198] on button "2" at bounding box center [403, 202] width 9 height 9
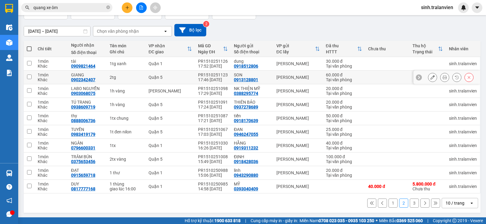
scroll to position [46, 0]
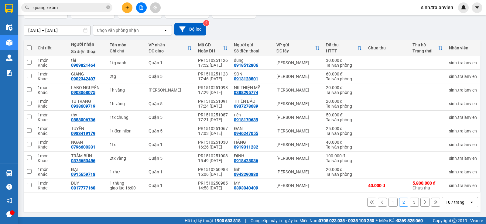
click at [410, 205] on button "3" at bounding box center [413, 202] width 9 height 9
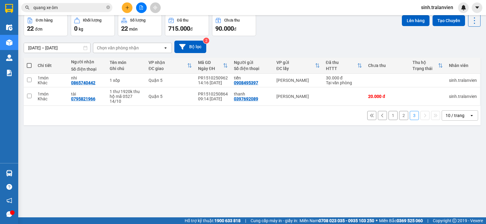
click at [399, 115] on button "2" at bounding box center [403, 115] width 9 height 9
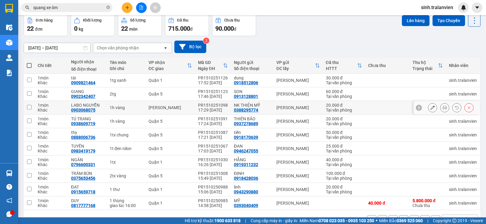
scroll to position [46, 0]
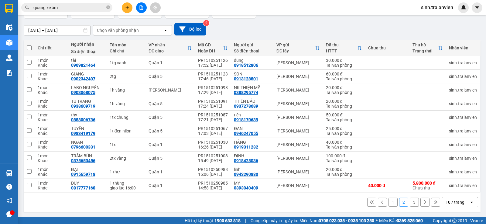
click at [391, 201] on button "1" at bounding box center [392, 202] width 9 height 9
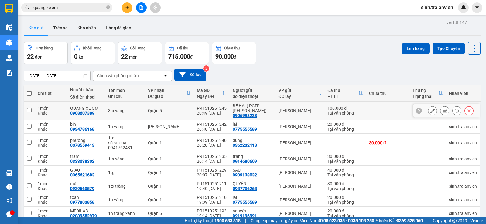
scroll to position [55, 0]
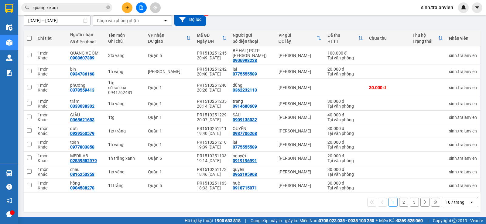
click at [409, 199] on button "3" at bounding box center [413, 202] width 9 height 9
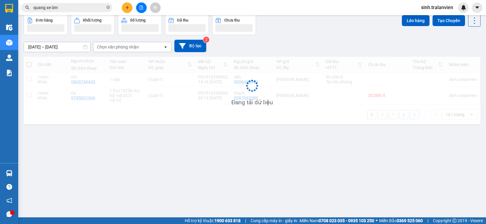
scroll to position [28, 0]
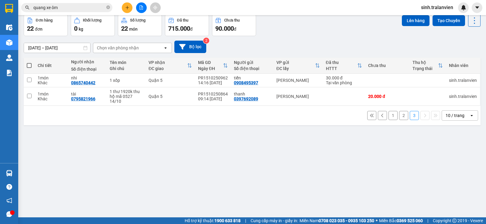
click at [399, 116] on button "2" at bounding box center [403, 115] width 9 height 9
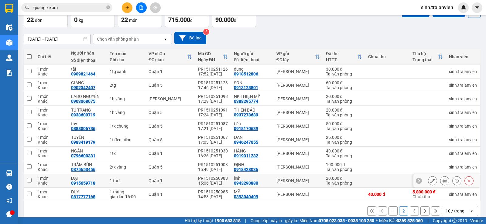
scroll to position [46, 0]
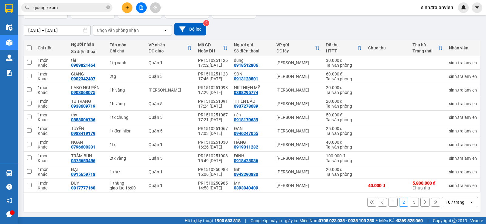
click at [388, 205] on button "1" at bounding box center [392, 202] width 9 height 9
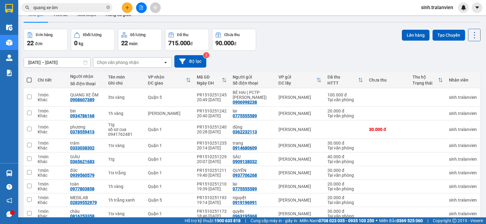
scroll to position [0, 0]
